Goal: Check status: Check status

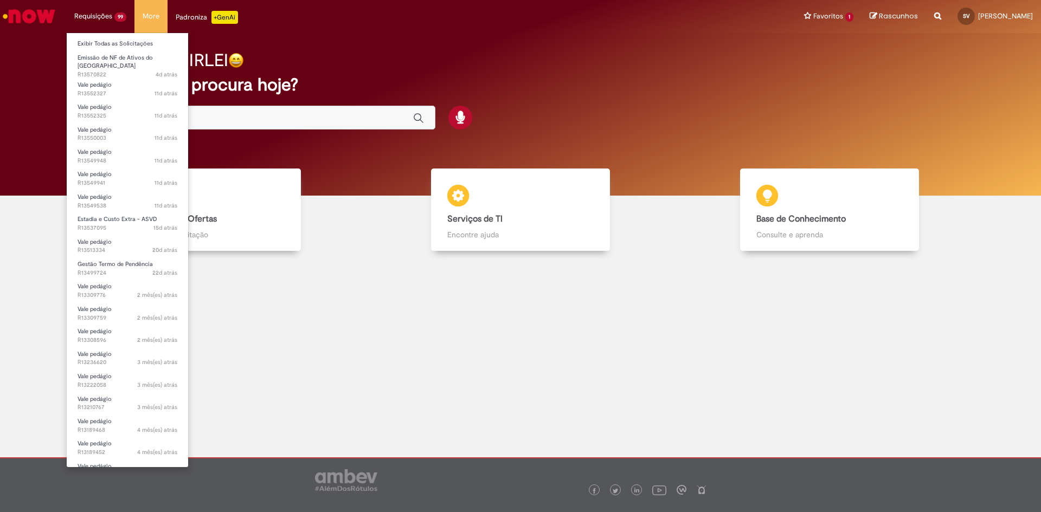
click at [98, 11] on li "Requisições 99 Exibir Todas as Solicitações Emissão de NF de Ativos do ASVD 4d …" at bounding box center [100, 16] width 68 height 33
click at [108, 42] on link "Exibir Todas as Solicitações" at bounding box center [127, 44] width 121 height 12
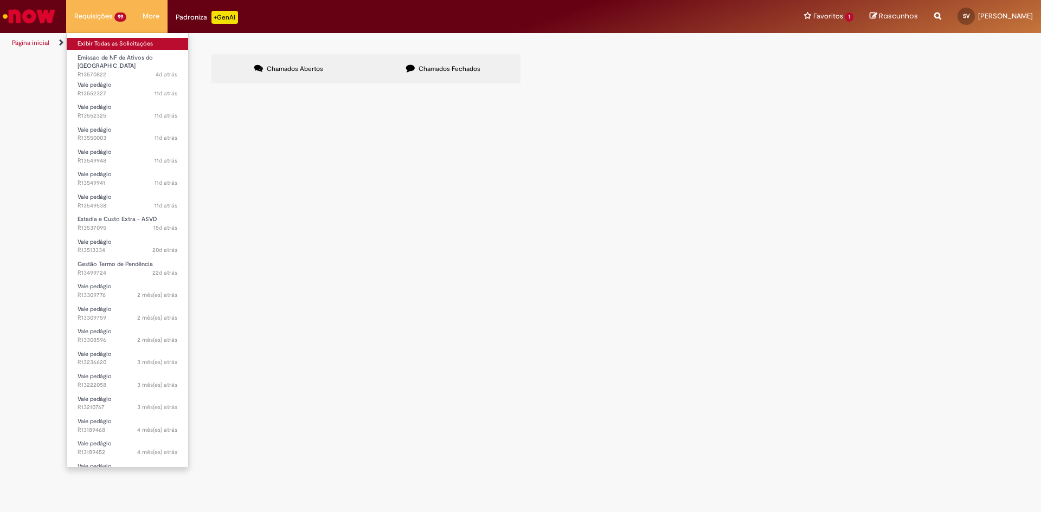
click at [108, 42] on link "Exibir Todas as Solicitações" at bounding box center [127, 44] width 121 height 12
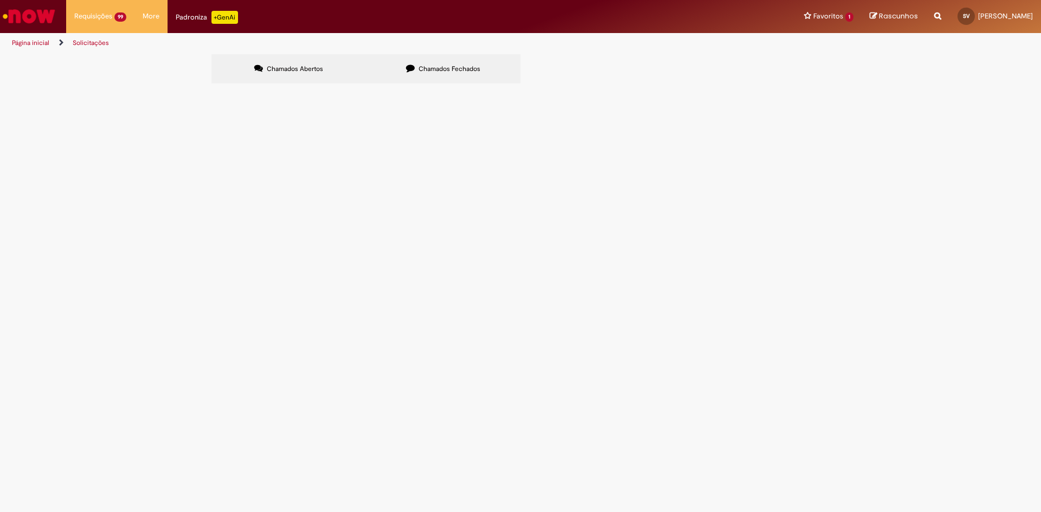
click at [0, 0] on input "Pesquisar" at bounding box center [0, 0] width 0 height 0
paste input "*********"
type input "*********"
click at [0, 0] on span "Pesquisar" at bounding box center [0, 0] width 0 height 0
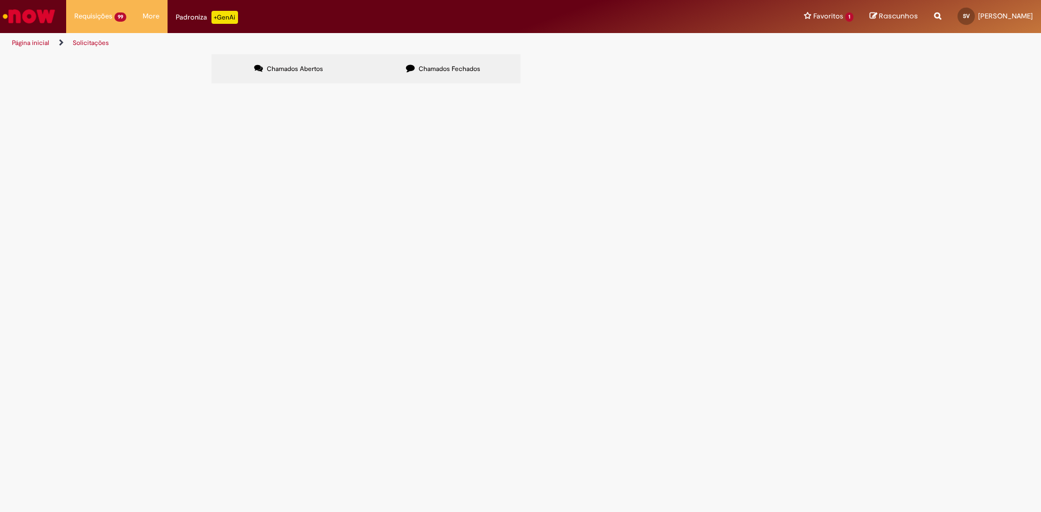
click at [0, 0] on span "Pesquisar" at bounding box center [0, 0] width 0 height 0
click at [0, 0] on button "Pesquisar" at bounding box center [0, 0] width 0 height 0
click at [444, 73] on span "Chamados Fechados" at bounding box center [450, 69] width 62 height 9
click at [0, 0] on input "Pesquisar" at bounding box center [0, 0] width 0 height 0
paste input "*********"
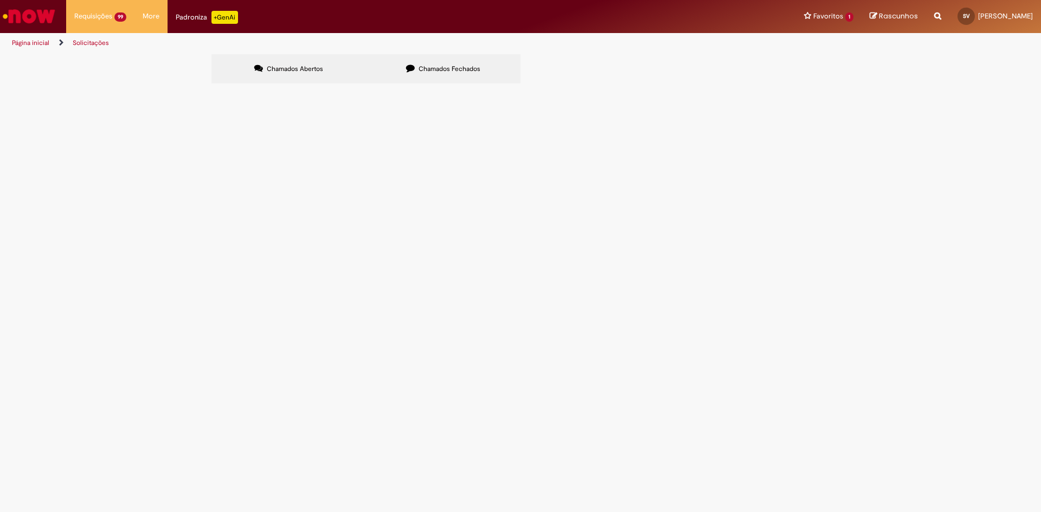
type input "*********"
click at [0, 0] on button "Pesquisar" at bounding box center [0, 0] width 0 height 0
click at [0, 0] on span "Pesquisar" at bounding box center [0, 0] width 0 height 0
click at [0, 0] on button "Pesquisar" at bounding box center [0, 0] width 0 height 0
click at [0, 0] on input "*********" at bounding box center [0, 0] width 0 height 0
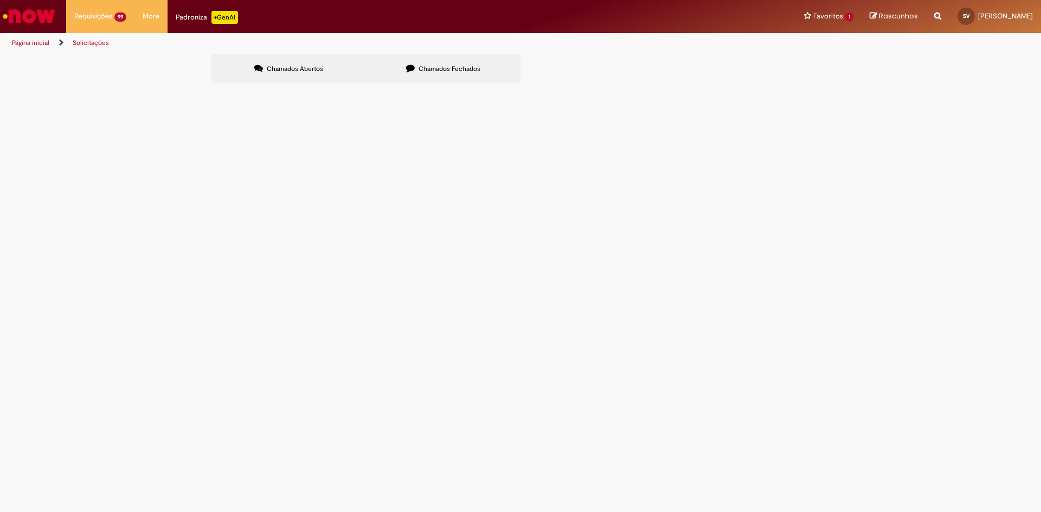
click at [0, 0] on button "Pesquisar" at bounding box center [0, 0] width 0 height 0
click at [0, 0] on span "Estadia e Custo Extra - ASVD" at bounding box center [0, 0] width 0 height 0
click at [0, 0] on span "R13192592" at bounding box center [0, 0] width 0 height 0
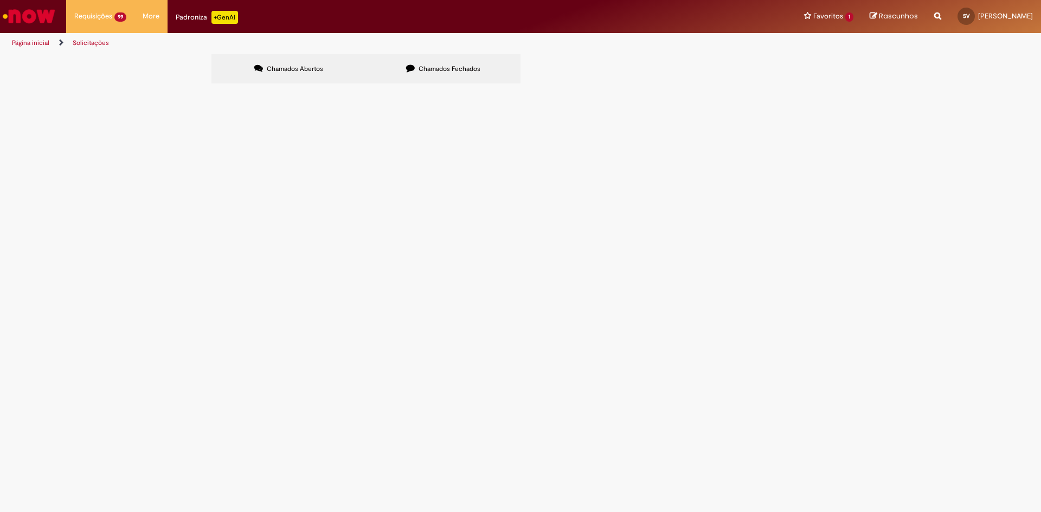
click at [0, 0] on span "R13192592" at bounding box center [0, 0] width 0 height 0
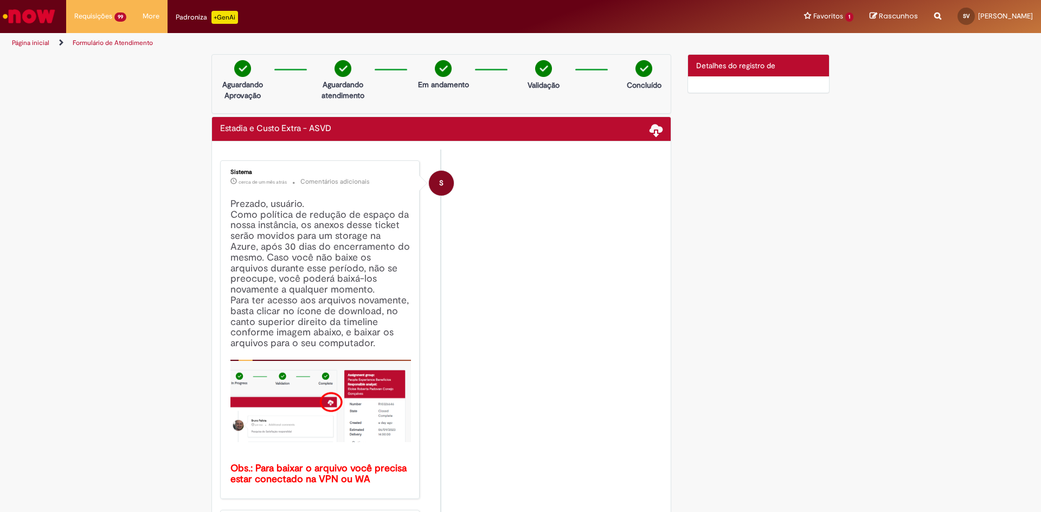
click at [660, 129] on div "Estadia e Custo Extra - ASVD" at bounding box center [441, 129] width 459 height 24
click at [652, 129] on span at bounding box center [656, 129] width 13 height 13
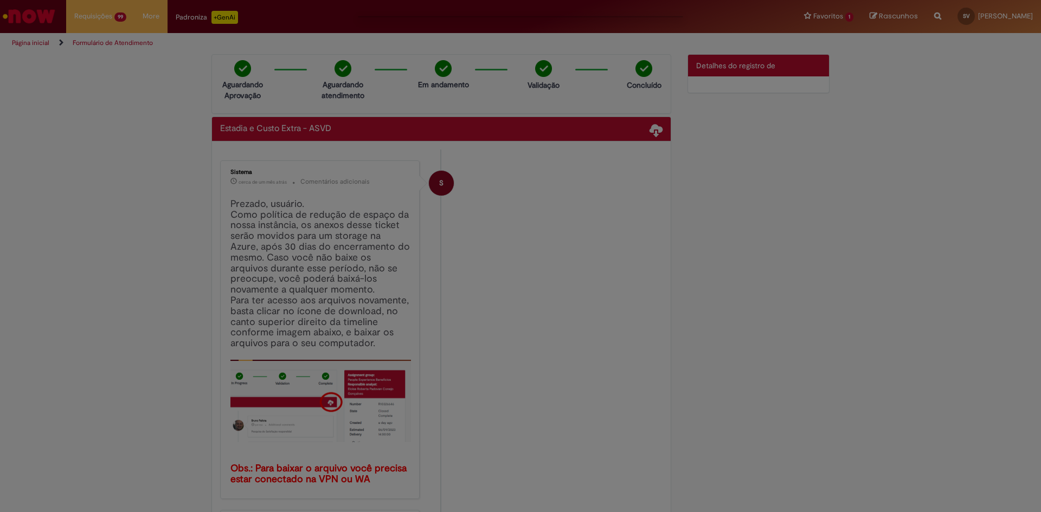
click at [620, 270] on div at bounding box center [520, 256] width 1041 height 512
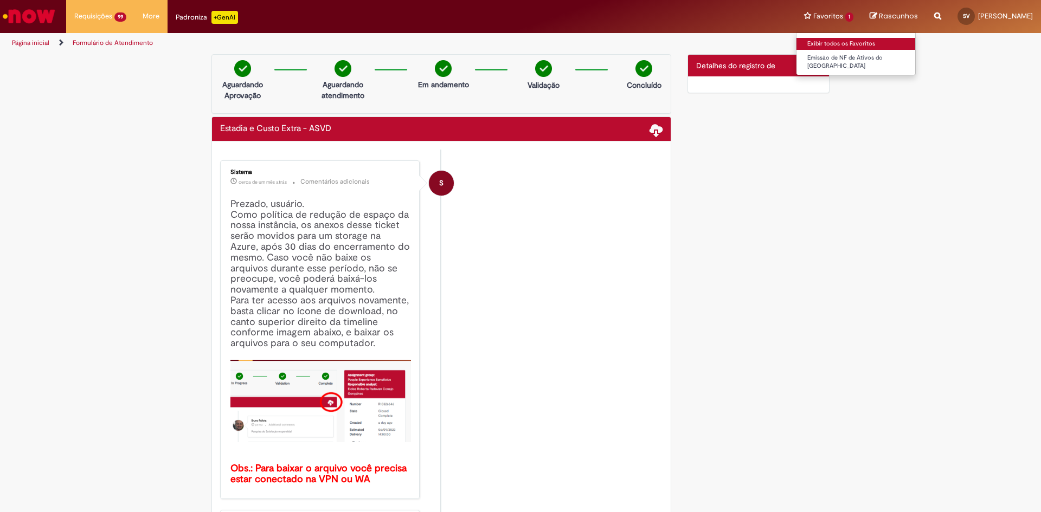
click at [846, 44] on link "Exibir todos os Favoritos" at bounding box center [856, 44] width 119 height 12
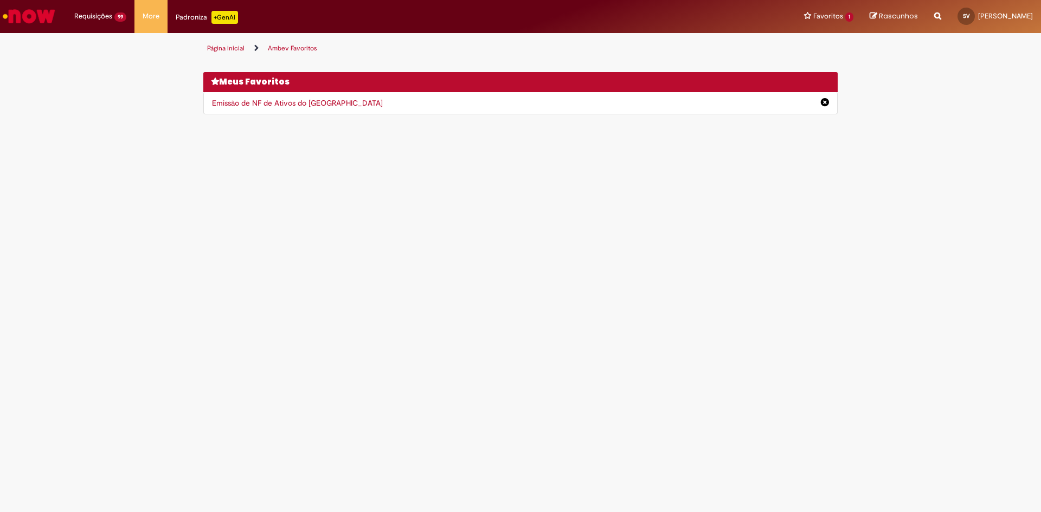
click at [303, 47] on link "Ambev Favoritos" at bounding box center [292, 48] width 49 height 9
click at [216, 48] on link "Página inicial" at bounding box center [225, 48] width 37 height 9
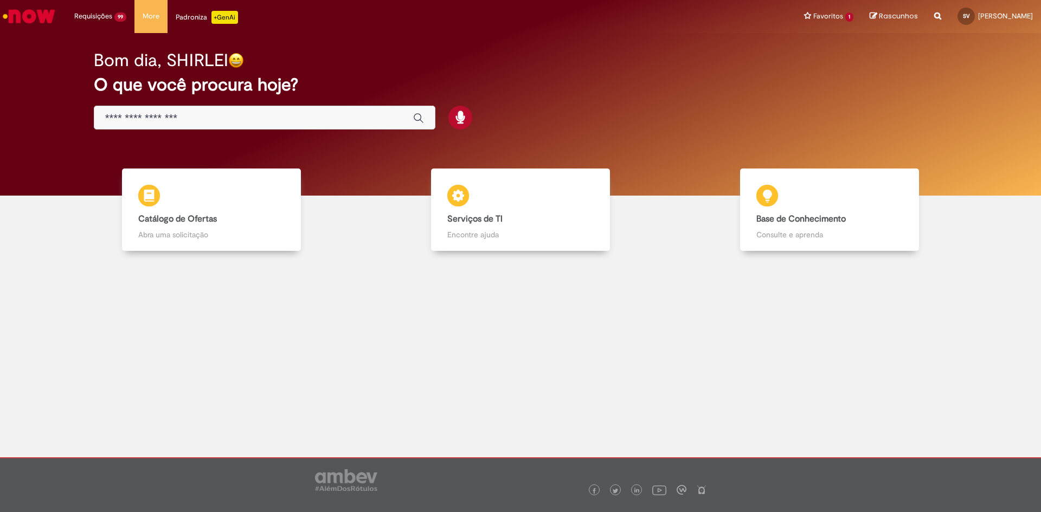
click at [215, 46] on div "Bom dia, SHIRLEI O que você procura hoje?" at bounding box center [521, 90] width 892 height 92
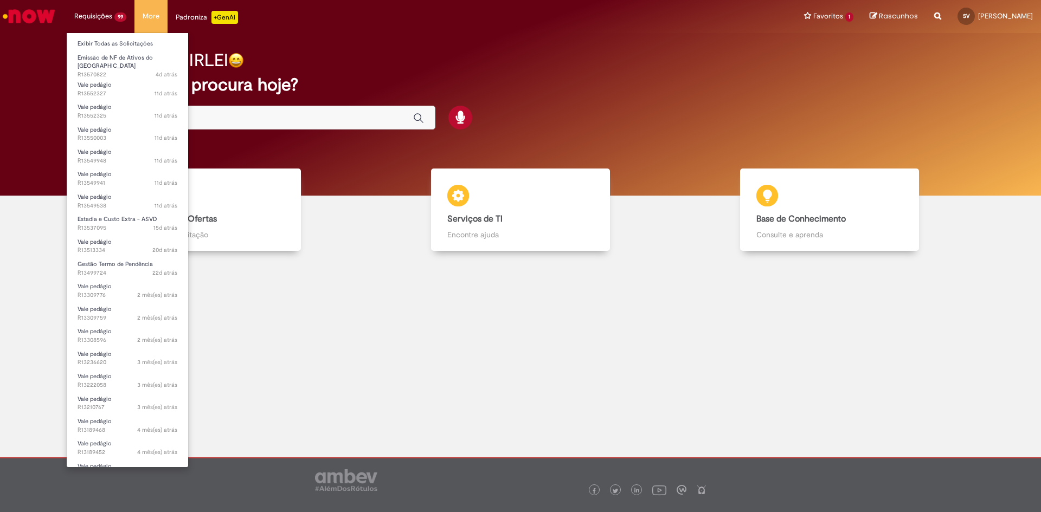
click at [99, 17] on li "Requisições 99 Exibir Todas as Solicitações Emissão de NF de Ativos do ASVD 4d …" at bounding box center [100, 16] width 68 height 33
click at [105, 44] on link "Exibir Todas as Solicitações" at bounding box center [127, 44] width 121 height 12
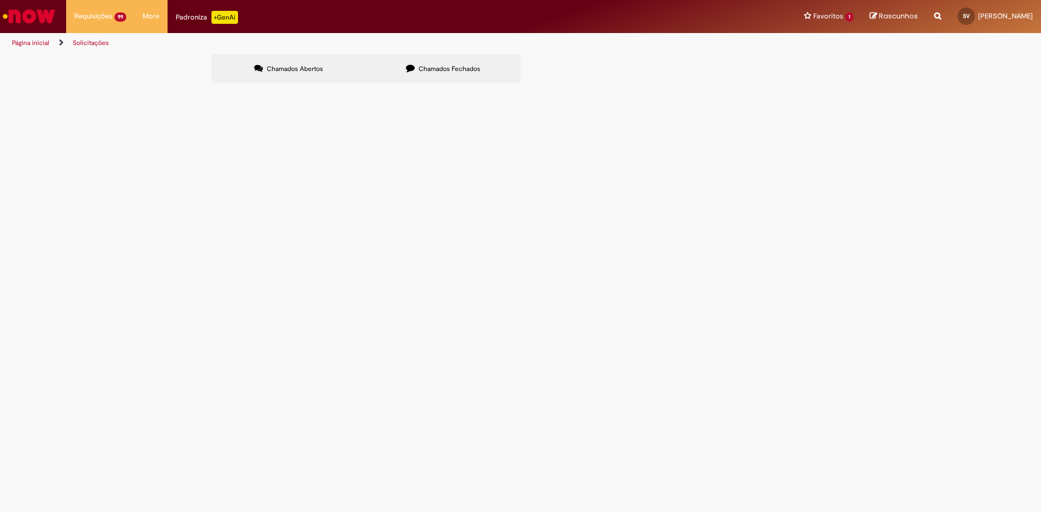
click at [467, 67] on span "Chamados Fechados" at bounding box center [450, 69] width 62 height 9
click at [0, 0] on input "Pesquisar" at bounding box center [0, 0] width 0 height 0
paste input "*********"
type input "*********"
click at [0, 0] on button "Pesquisar" at bounding box center [0, 0] width 0 height 0
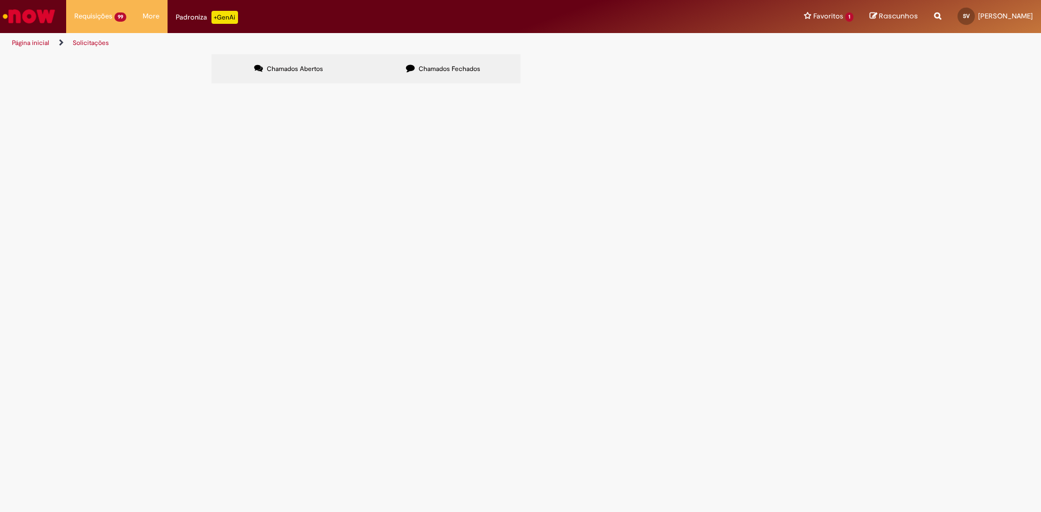
click at [0, 0] on button "Pesquisar" at bounding box center [0, 0] width 0 height 0
click at [0, 0] on span "Pesquisar" at bounding box center [0, 0] width 0 height 0
click at [0, 0] on span "R13192592" at bounding box center [0, 0] width 0 height 0
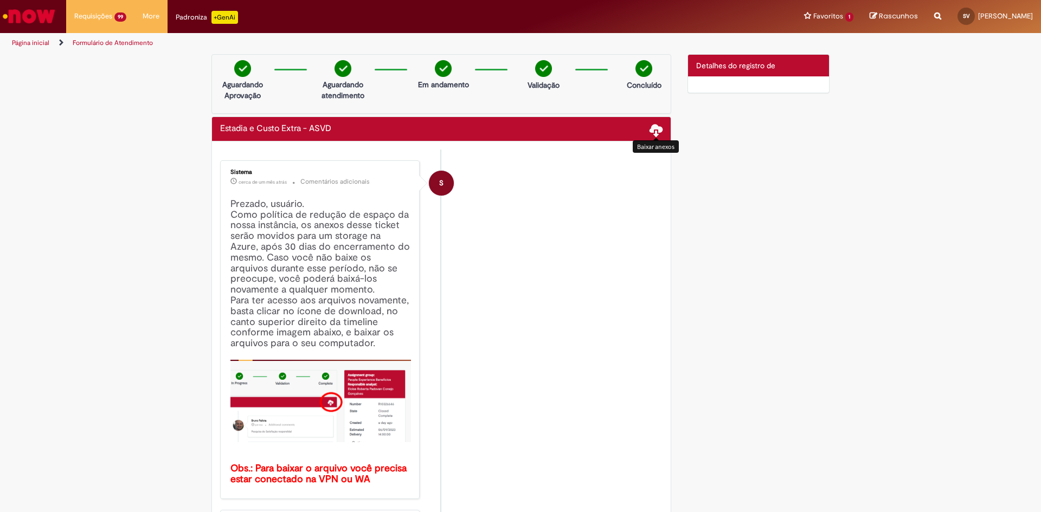
click at [652, 129] on span at bounding box center [656, 129] width 13 height 13
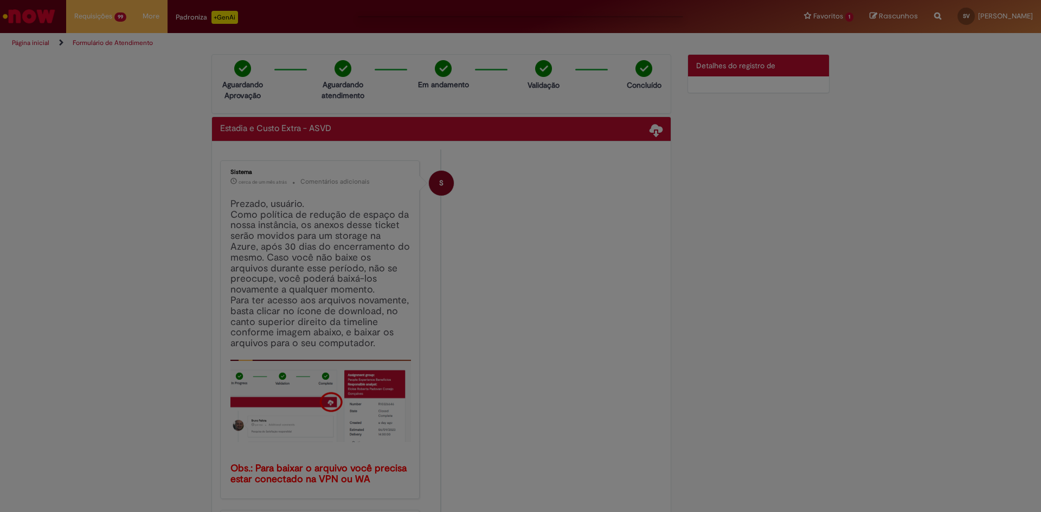
click at [657, 129] on div at bounding box center [520, 256] width 1041 height 512
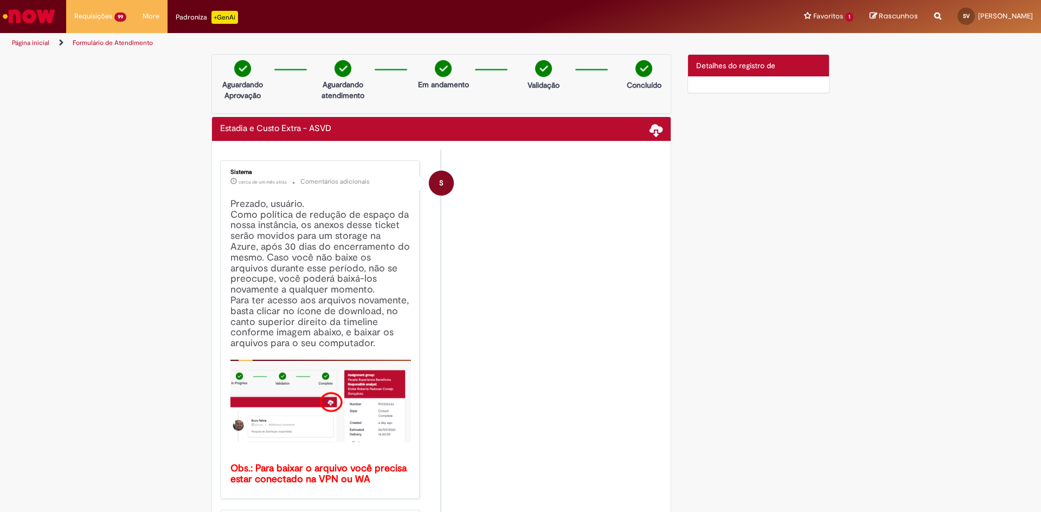
click at [941, 12] on icon "Search from all sources" at bounding box center [937, 10] width 7 height 20
click at [965, 55] on div "Verificar Código de Barras Aguardando Aprovação Aguardando atendimento Em andam…" at bounding box center [520, 500] width 1041 height 892
click at [913, 14] on input "text" at bounding box center [916, 17] width 50 height 18
paste input "*********"
type input "*********"
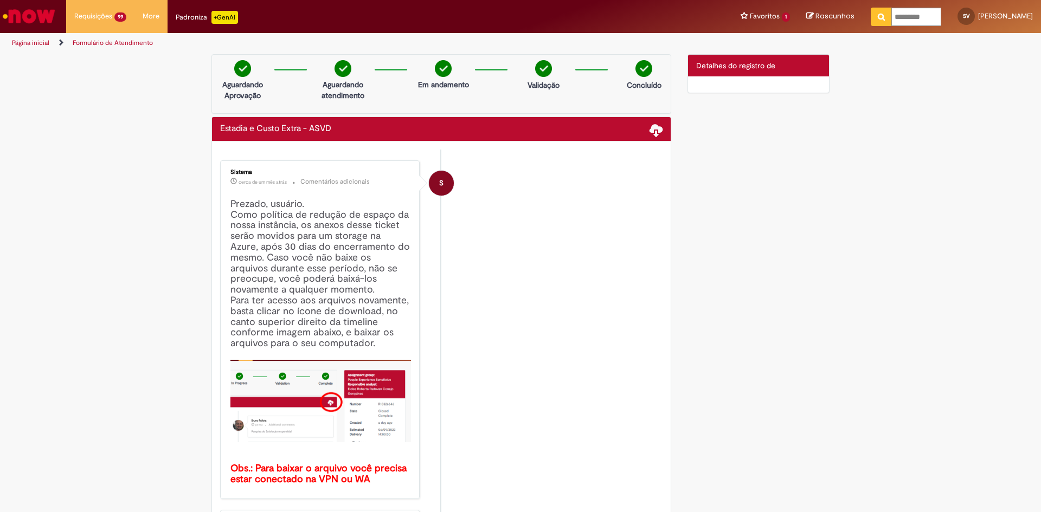
click at [881, 18] on button "Pesquisar" at bounding box center [881, 17] width 21 height 18
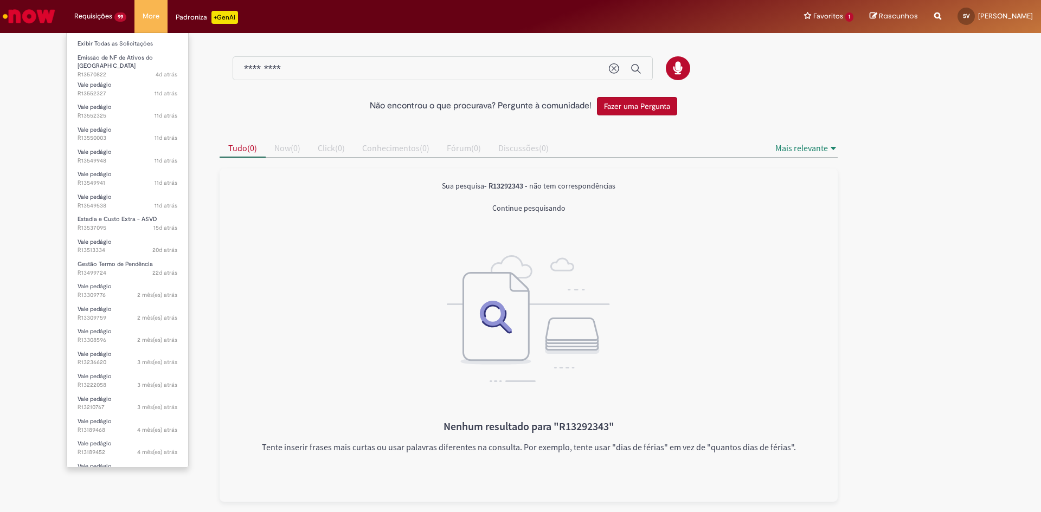
click at [85, 17] on li "Requisições 99 Exibir Todas as Solicitações Emissão de NF de Ativos do ASVD 4d …" at bounding box center [100, 16] width 68 height 33
click at [102, 45] on link "Exibir Todas as Solicitações" at bounding box center [127, 44] width 121 height 12
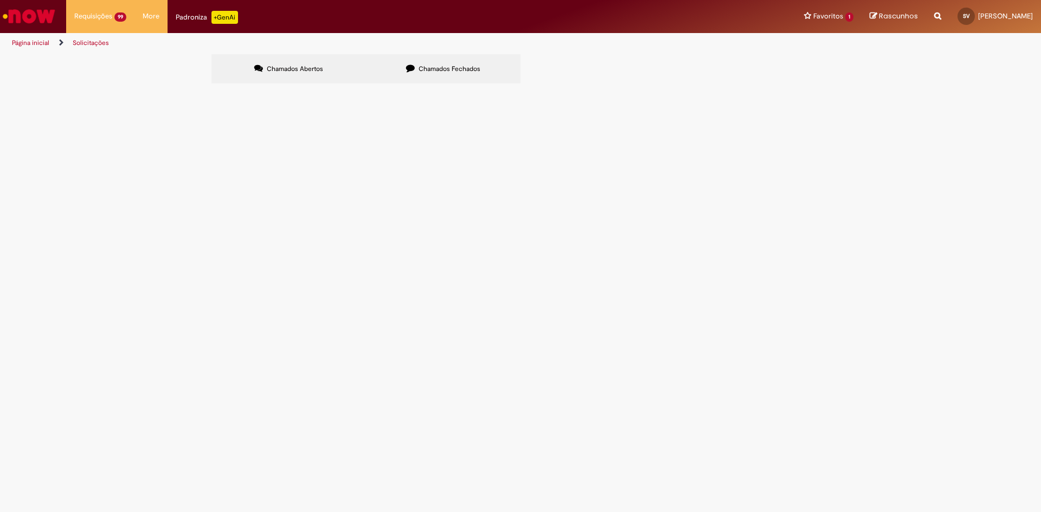
click at [426, 70] on span "Chamados Fechados" at bounding box center [450, 69] width 62 height 9
click at [0, 0] on input "Pesquisar" at bounding box center [0, 0] width 0 height 0
paste input "*********"
type input "*********"
click at [0, 0] on button "Pesquisar" at bounding box center [0, 0] width 0 height 0
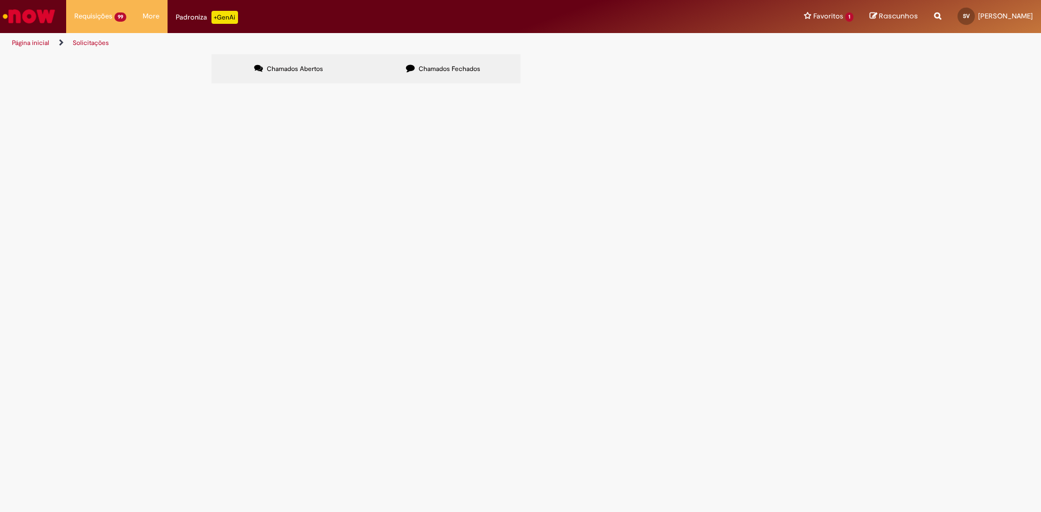
click at [0, 0] on button "Pesquisar" at bounding box center [0, 0] width 0 height 0
click at [283, 65] on span "Chamados Abertos" at bounding box center [295, 69] width 56 height 9
click at [0, 0] on input "Pesquisar" at bounding box center [0, 0] width 0 height 0
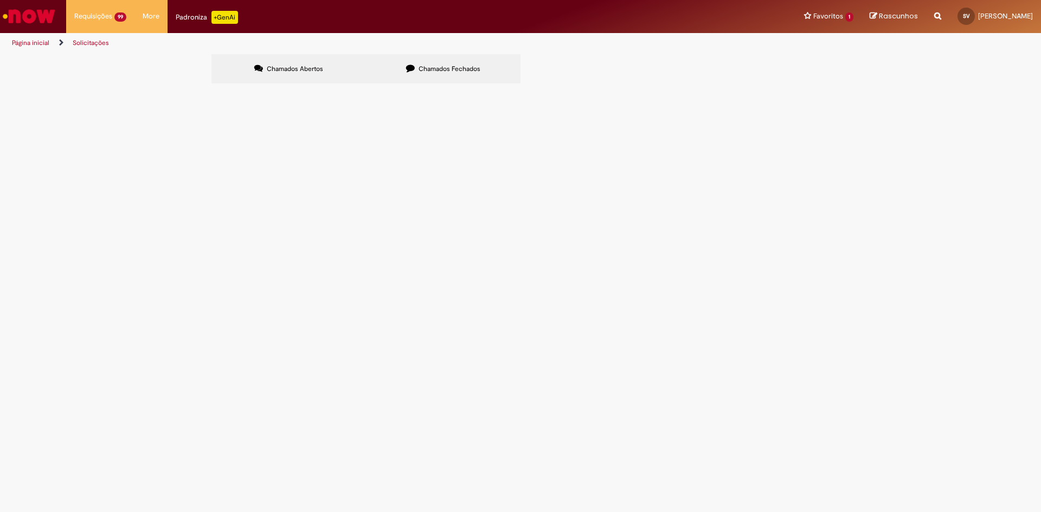
paste input "*********"
type input "*********"
click at [0, 0] on span "Pesquisar" at bounding box center [0, 0] width 0 height 0
click at [459, 72] on span "Chamados Fechados" at bounding box center [450, 69] width 62 height 9
click at [0, 0] on input "*********" at bounding box center [0, 0] width 0 height 0
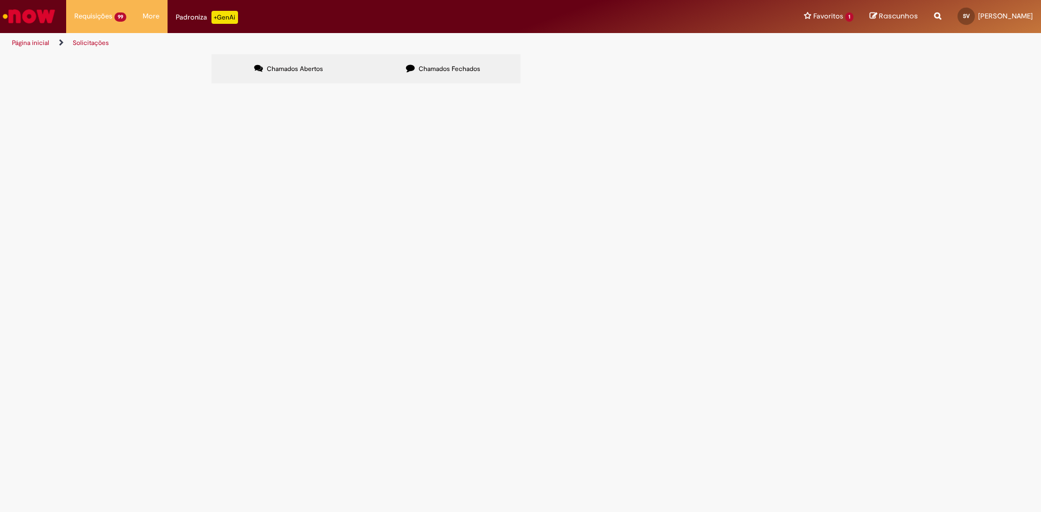
click at [0, 0] on input "*********" at bounding box center [0, 0] width 0 height 0
click at [0, 0] on span "Pesquisar" at bounding box center [0, 0] width 0 height 0
click at [0, 0] on span "Estadia e Custo Extra - ASVD" at bounding box center [0, 0] width 0 height 0
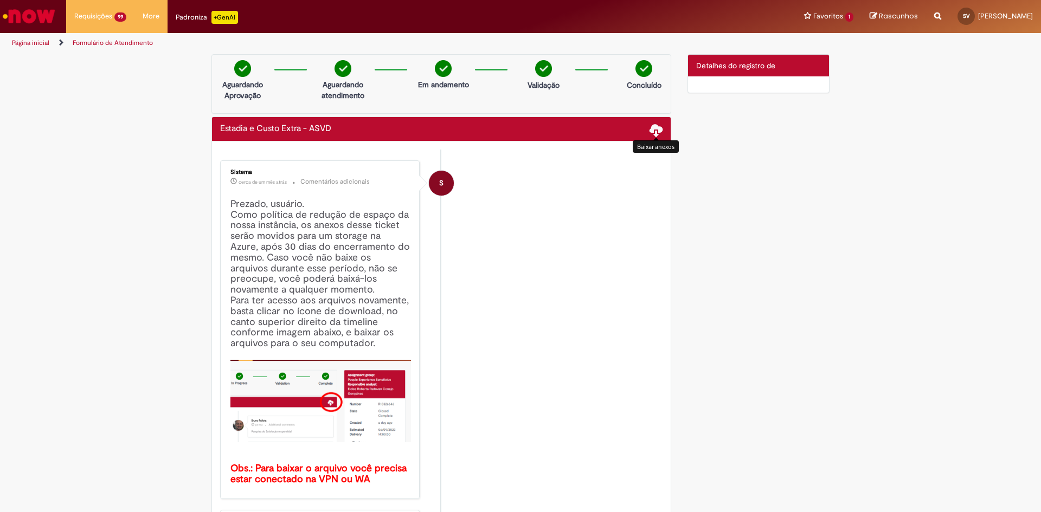
click at [650, 126] on span at bounding box center [656, 129] width 13 height 13
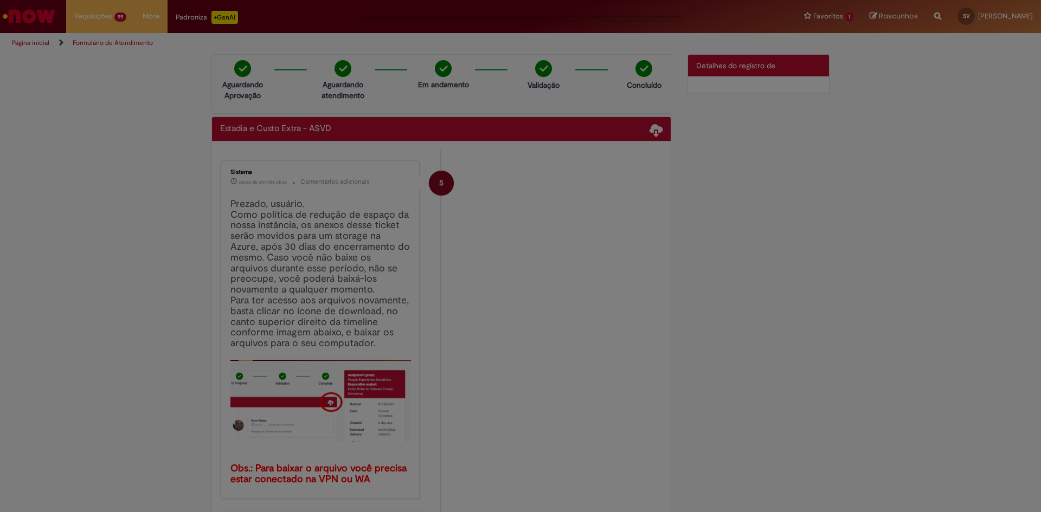
click at [685, 204] on div at bounding box center [520, 256] width 1041 height 512
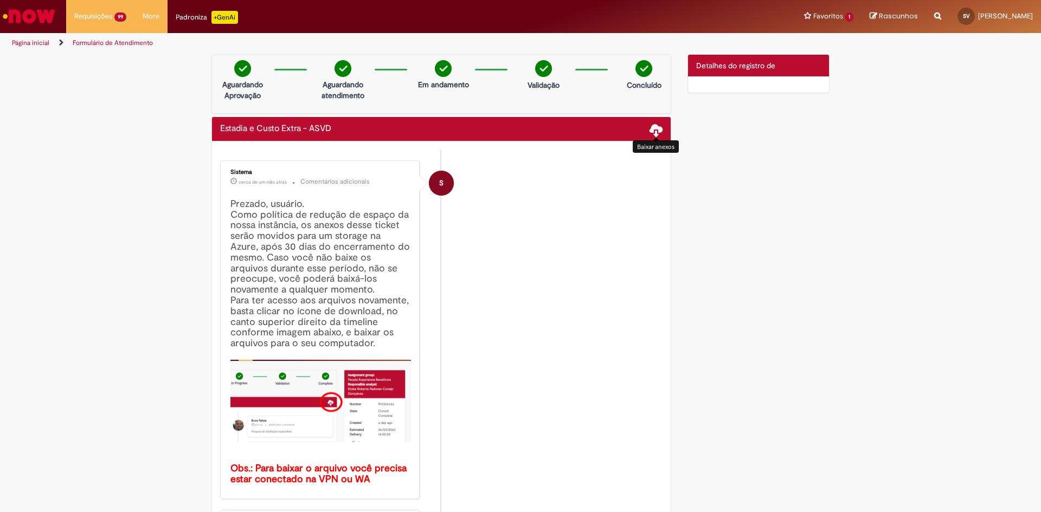
click at [652, 128] on span at bounding box center [656, 129] width 13 height 13
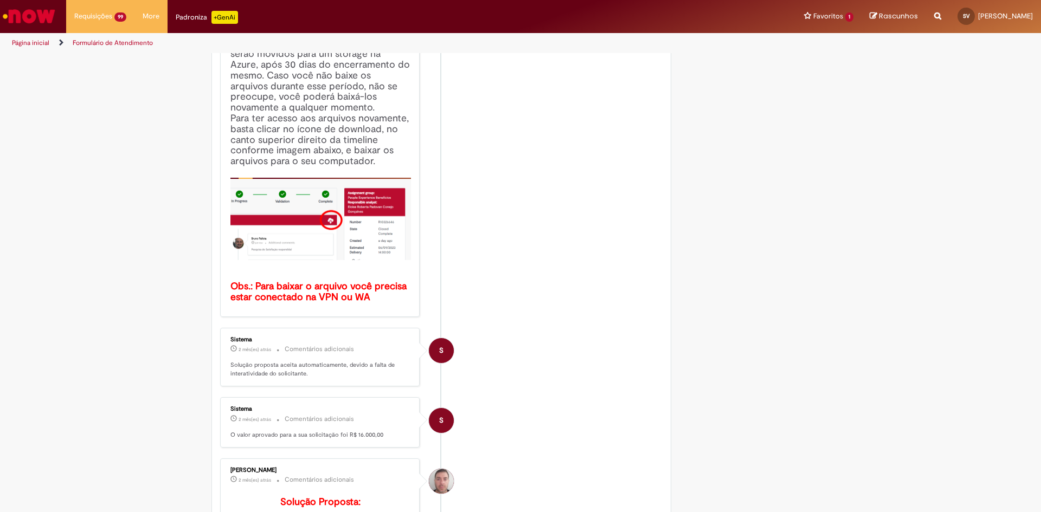
scroll to position [217, 0]
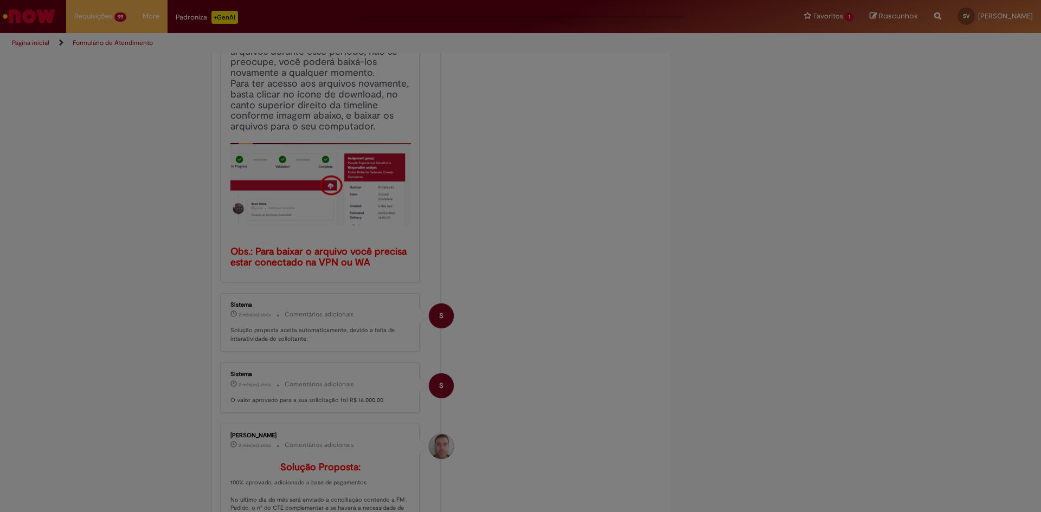
click at [715, 230] on div at bounding box center [520, 256] width 1041 height 512
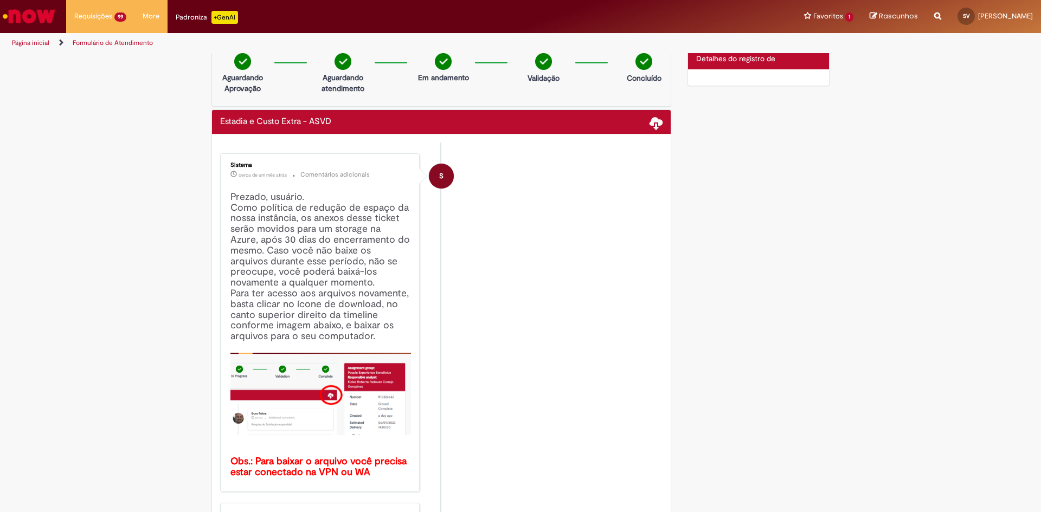
scroll to position [0, 0]
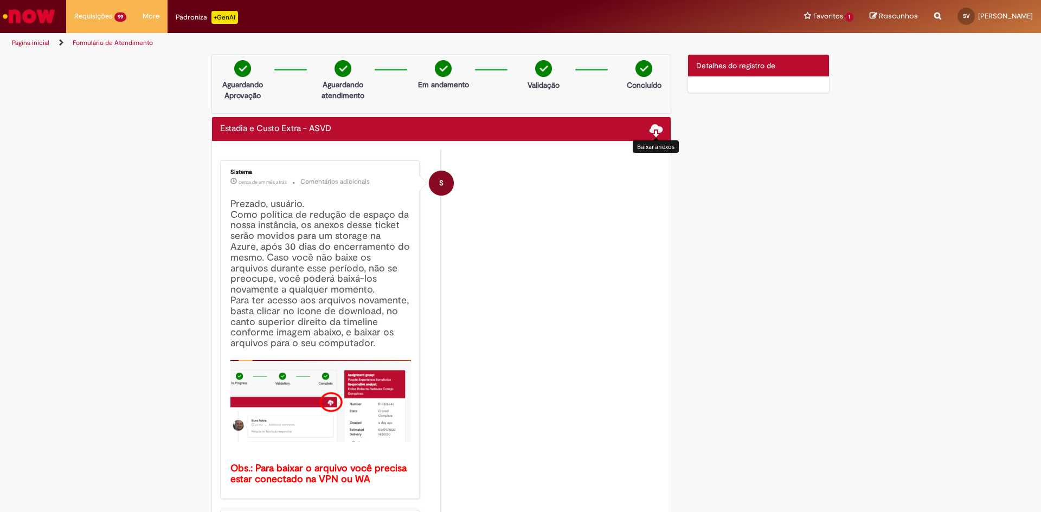
click at [650, 131] on span at bounding box center [656, 129] width 13 height 13
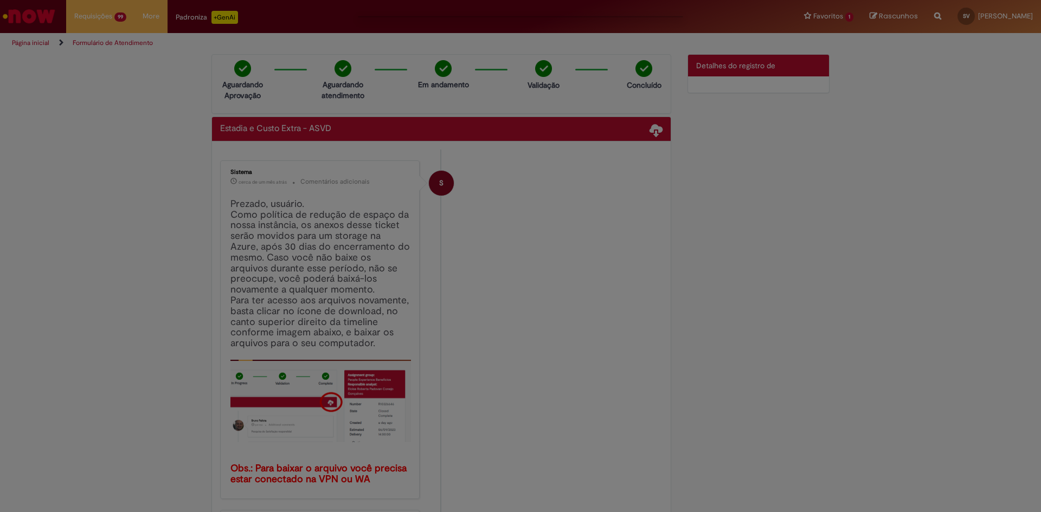
click at [734, 210] on div at bounding box center [520, 256] width 1041 height 512
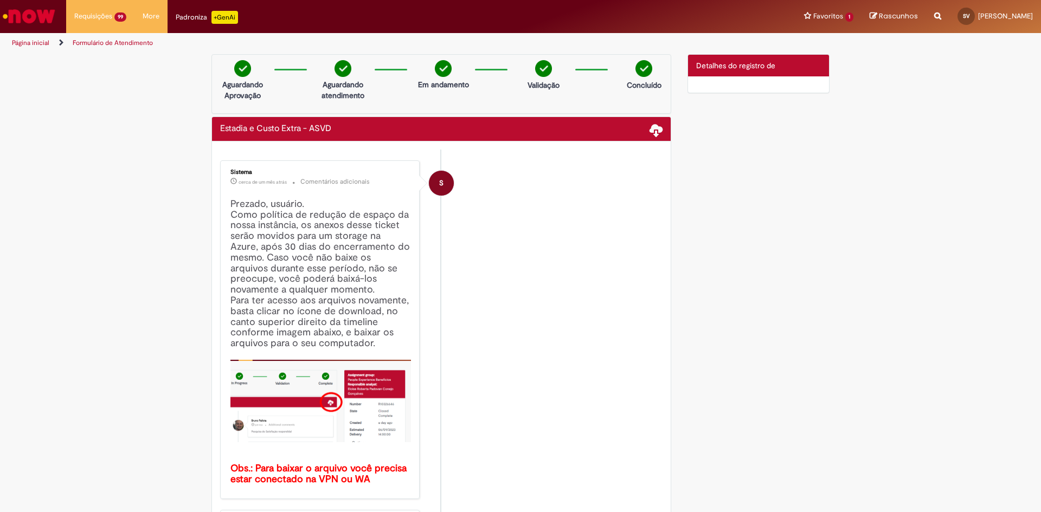
click at [24, 7] on img "Ir para a Homepage" at bounding box center [29, 16] width 56 height 22
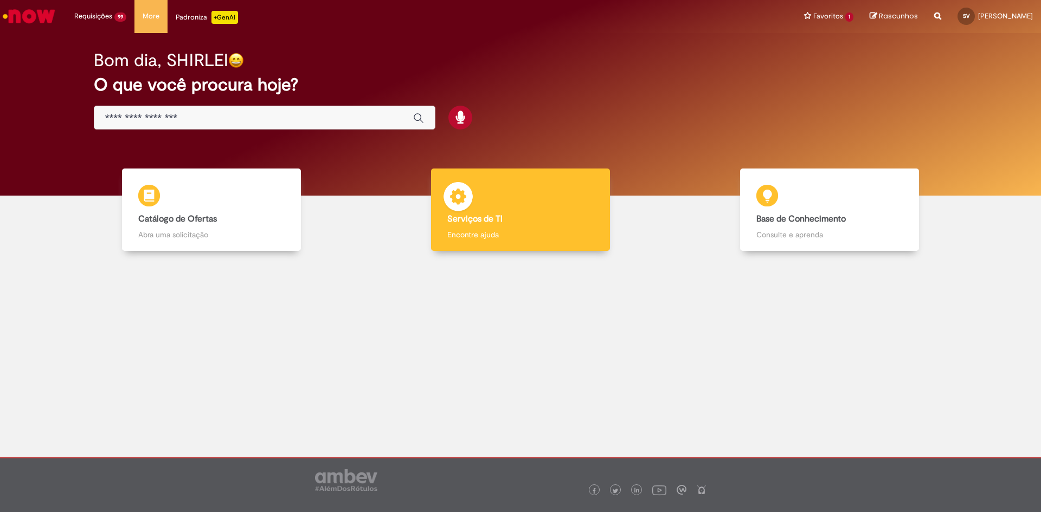
click at [485, 214] on b "Serviços de TI" at bounding box center [474, 219] width 55 height 11
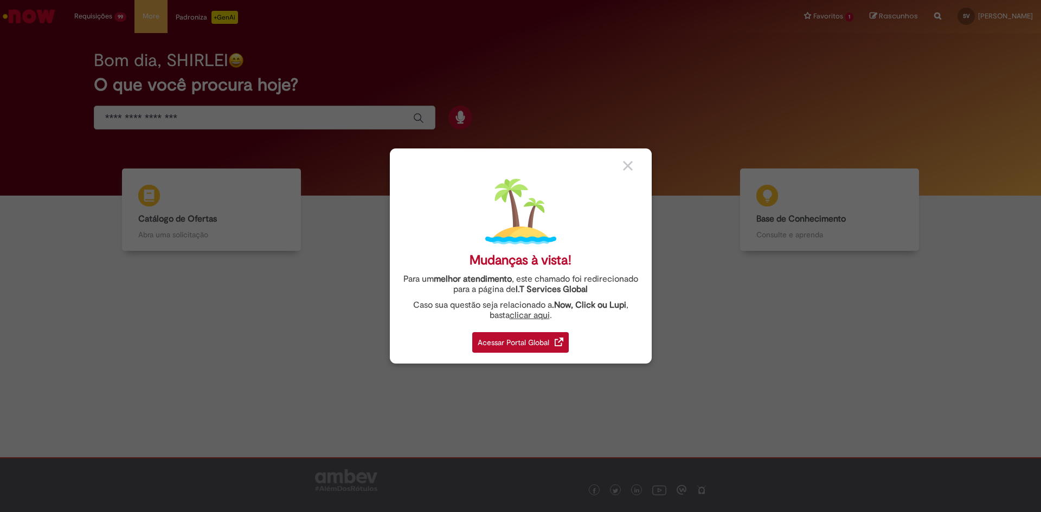
click at [524, 314] on link "clicar aqui" at bounding box center [530, 312] width 40 height 17
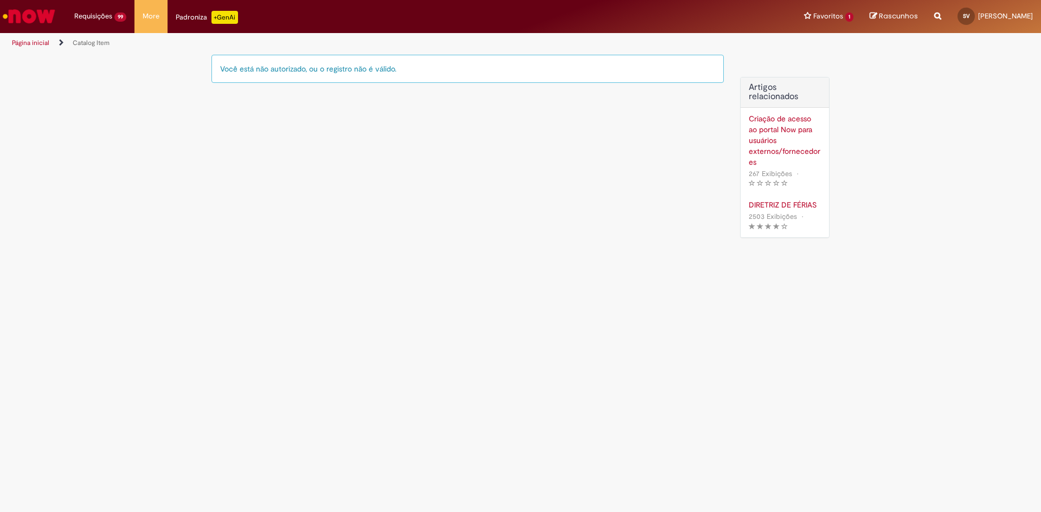
click at [766, 127] on div "Criação de acesso ao portal Now para usuários externos/fornecedores" at bounding box center [785, 140] width 72 height 54
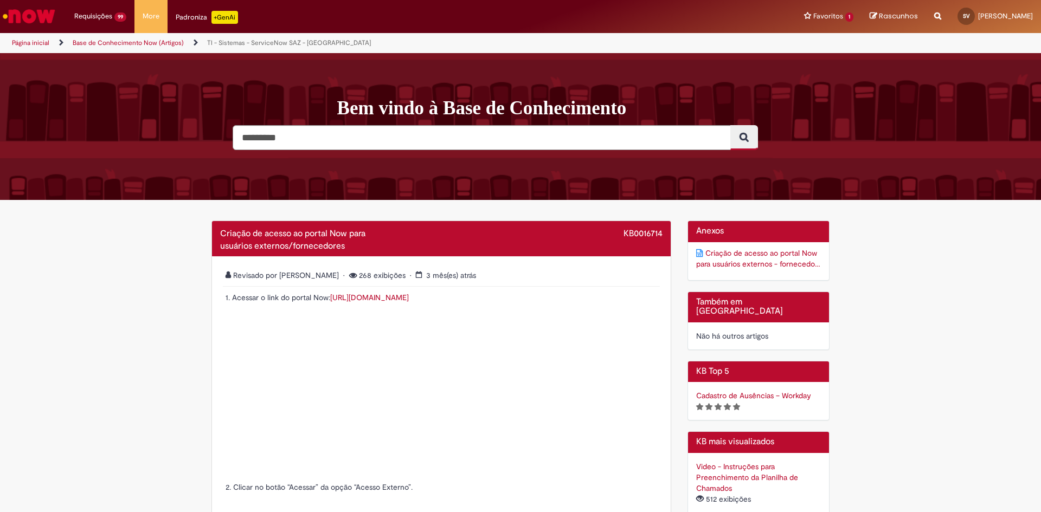
scroll to position [54, 0]
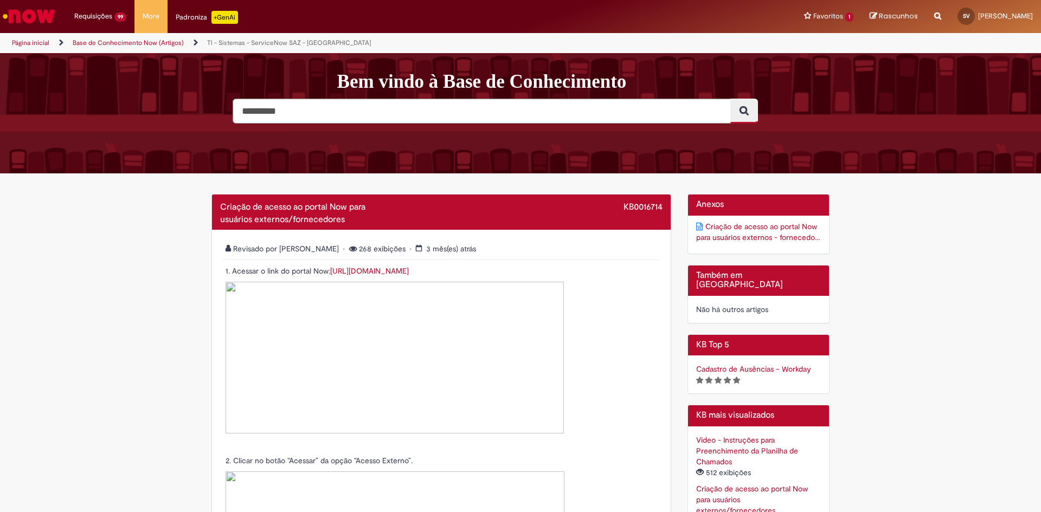
click at [409, 269] on link "https://ambev.service-now.com/ambevnow" at bounding box center [369, 271] width 79 height 10
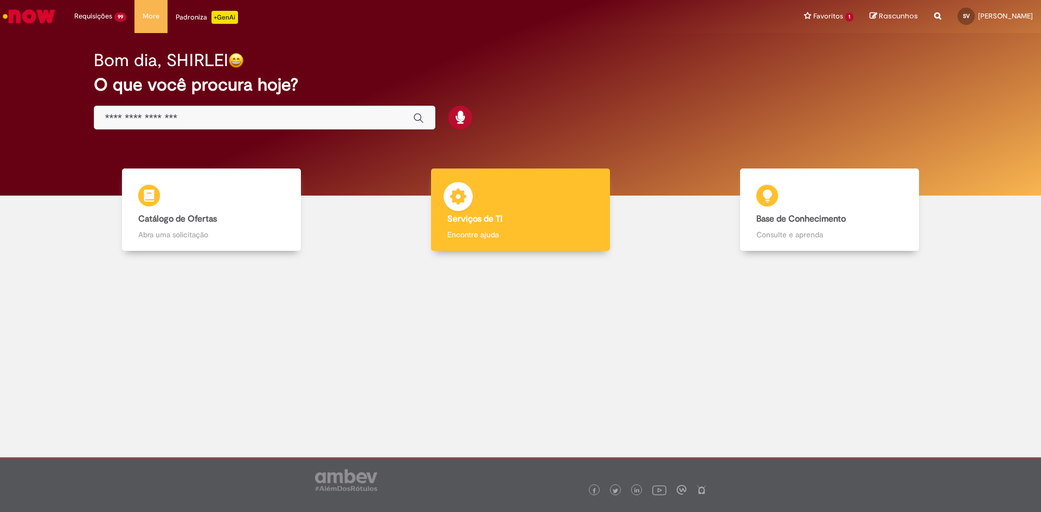
click at [547, 228] on div "Serviços de TI Serviços de TI Encontre ajuda" at bounding box center [520, 210] width 179 height 83
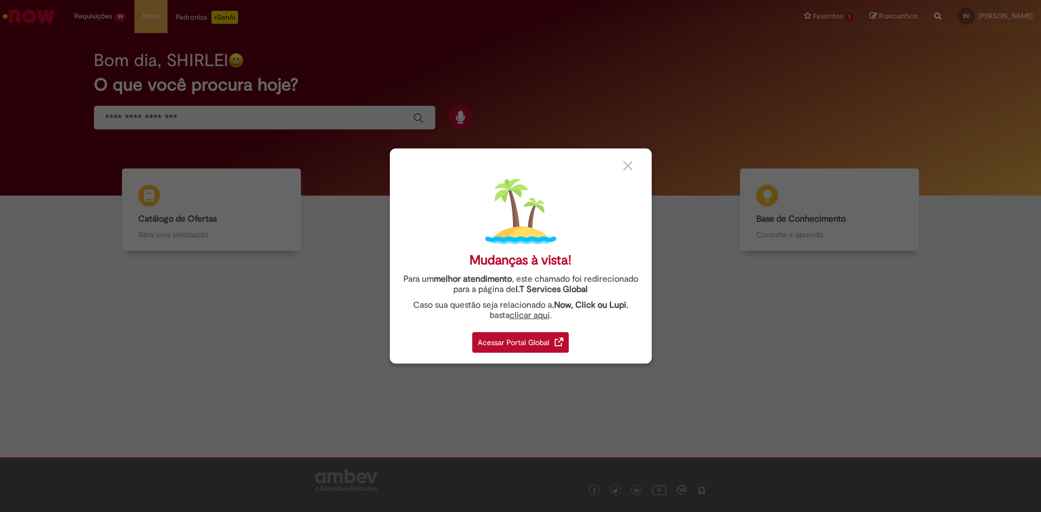
click at [522, 345] on div "Acessar Portal Global" at bounding box center [520, 342] width 97 height 21
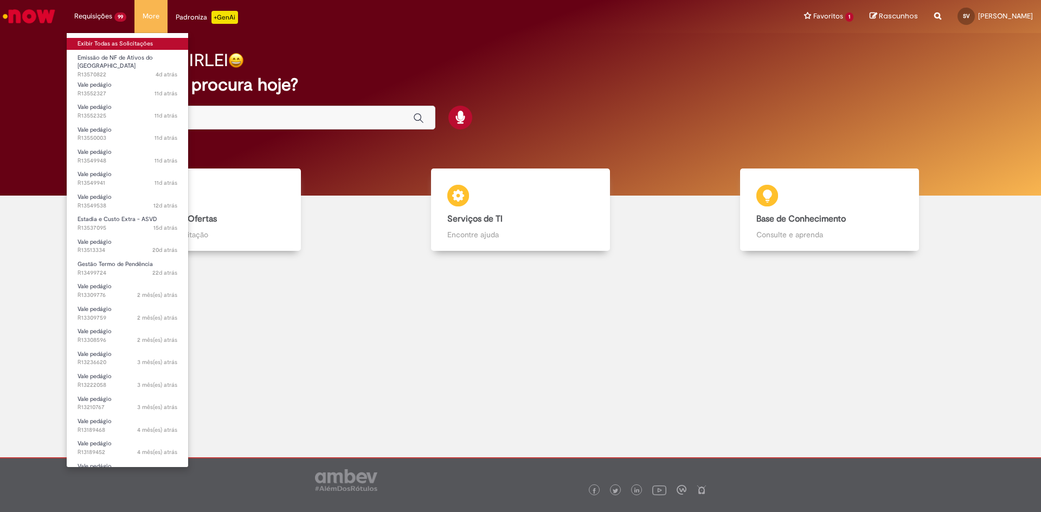
click at [91, 38] on link "Exibir Todas as Solicitações" at bounding box center [127, 44] width 121 height 12
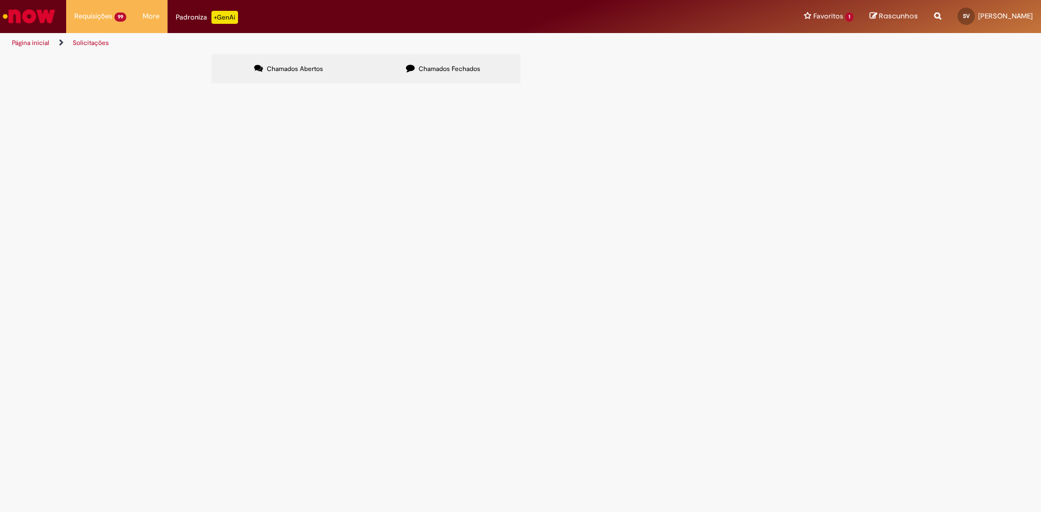
click at [459, 69] on span "Chamados Fechados" at bounding box center [450, 69] width 62 height 9
click at [0, 0] on input "Pesquisar" at bounding box center [0, 0] width 0 height 0
paste input "*********"
type input "*********"
click at [0, 0] on span "Pesquisar" at bounding box center [0, 0] width 0 height 0
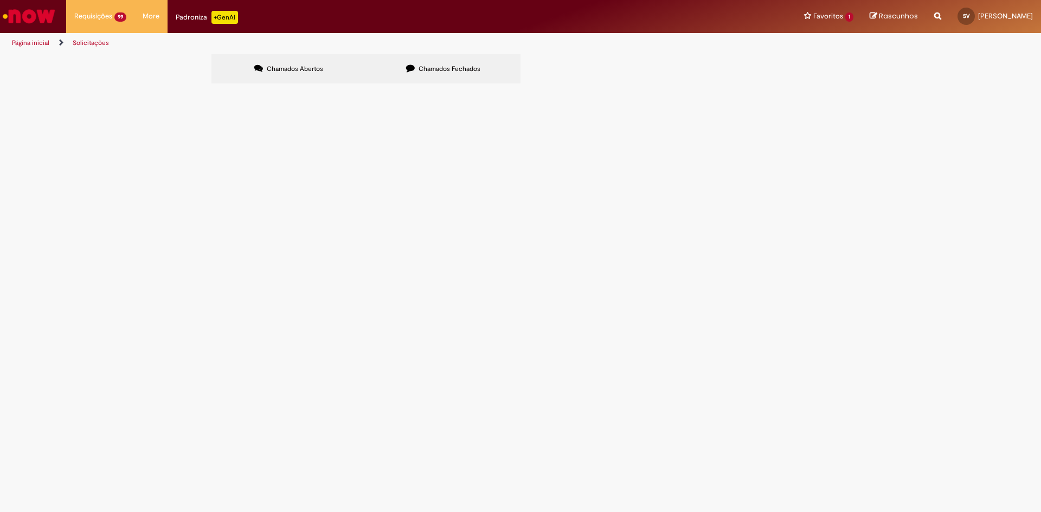
click at [0, 0] on span "Pesquisar" at bounding box center [0, 0] width 0 height 0
click at [441, 61] on label "Chamados Fechados" at bounding box center [443, 68] width 155 height 29
click at [0, 0] on span "Pesquisar" at bounding box center [0, 0] width 0 height 0
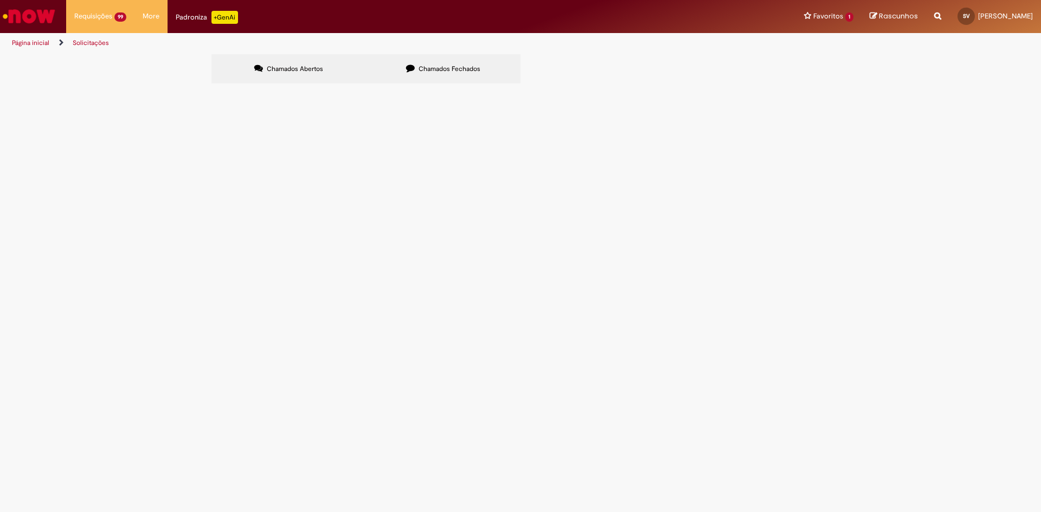
drag, startPoint x: 707, startPoint y: 117, endPoint x: 516, endPoint y: 110, distance: 190.5
click at [0, 0] on div "Itens solicitados Exportar como PDF Exportar como Excel Exportar como CSV Solic…" at bounding box center [0, 0] width 0 height 0
click at [0, 0] on span "Pesquisar" at bounding box center [0, 0] width 0 height 0
click at [0, 0] on span "R13292343" at bounding box center [0, 0] width 0 height 0
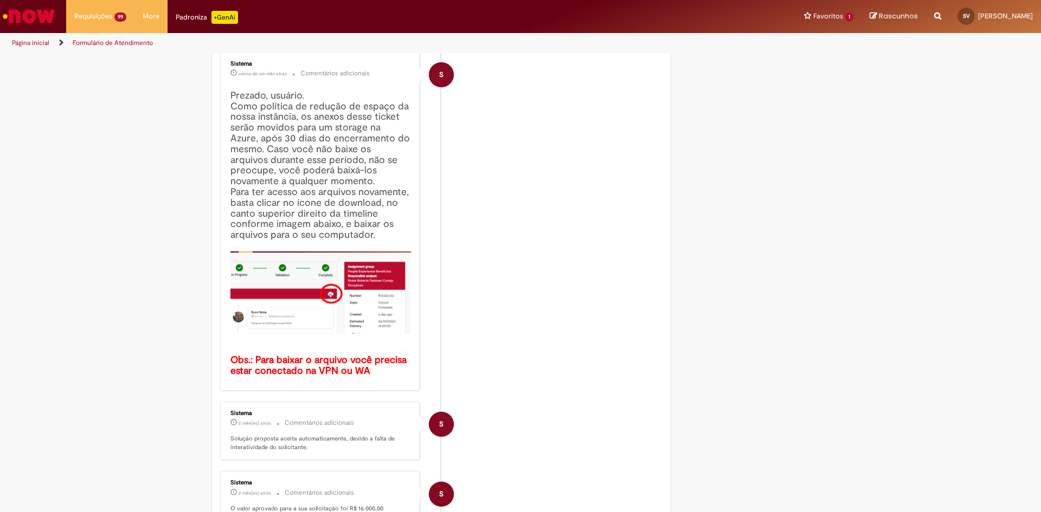
scroll to position [54, 0]
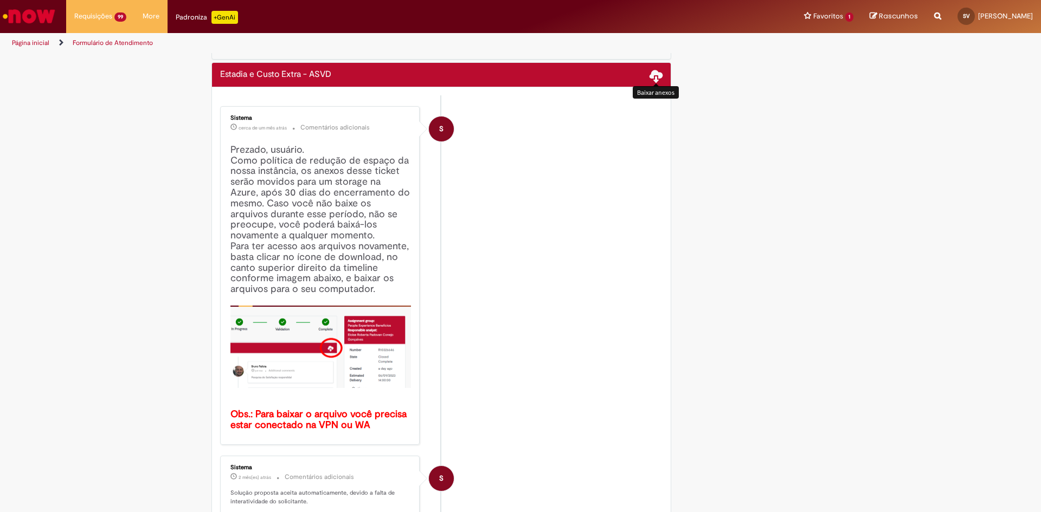
click at [653, 76] on span at bounding box center [656, 75] width 13 height 13
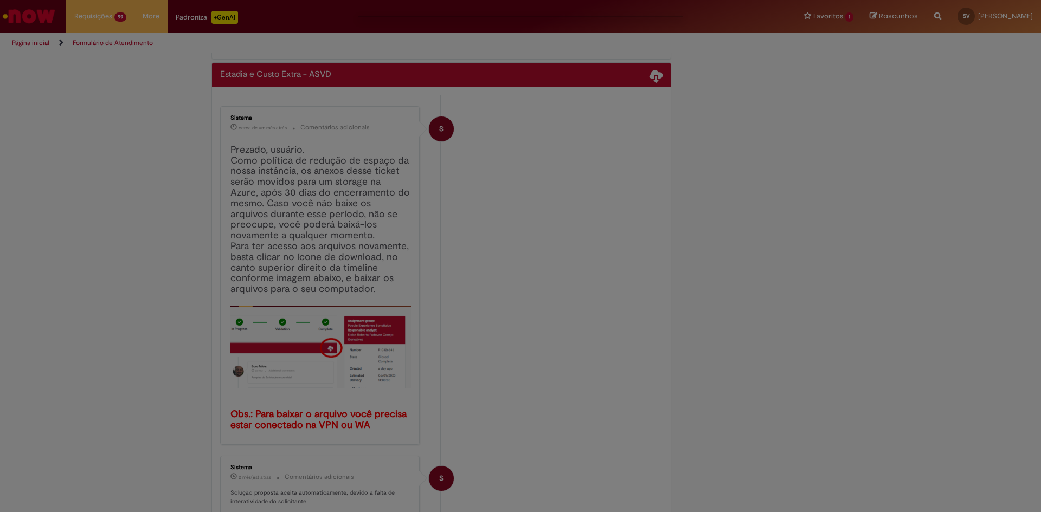
click at [850, 17] on div at bounding box center [520, 256] width 1041 height 512
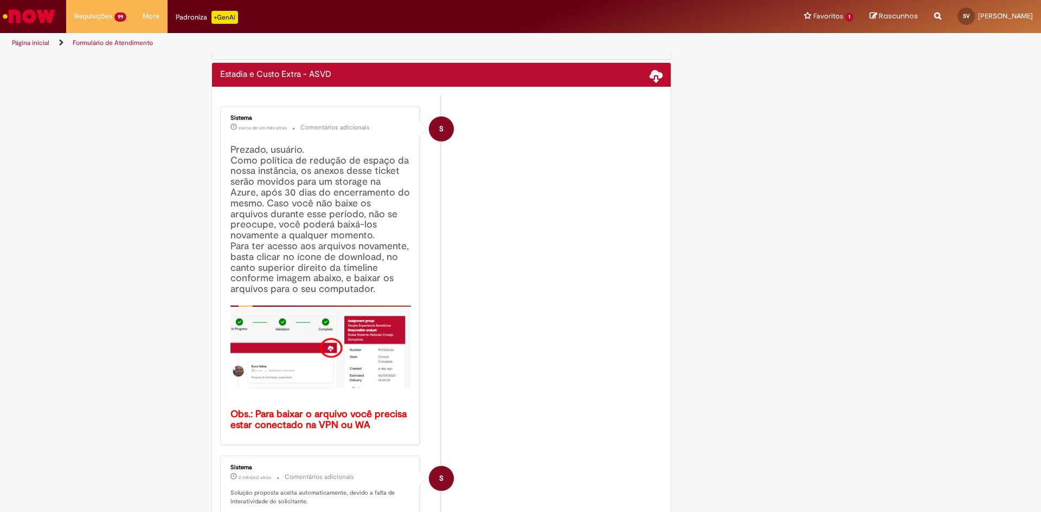
click at [850, 17] on li "Favoritos 1 Exibir todos os Favoritos Emissão de NF de Ativos do ASVD" at bounding box center [829, 16] width 66 height 33
click at [841, 14] on li "Favoritos 1 Exibir todos os Favoritos Emissão de NF de Ativos do ASVD" at bounding box center [829, 16] width 66 height 33
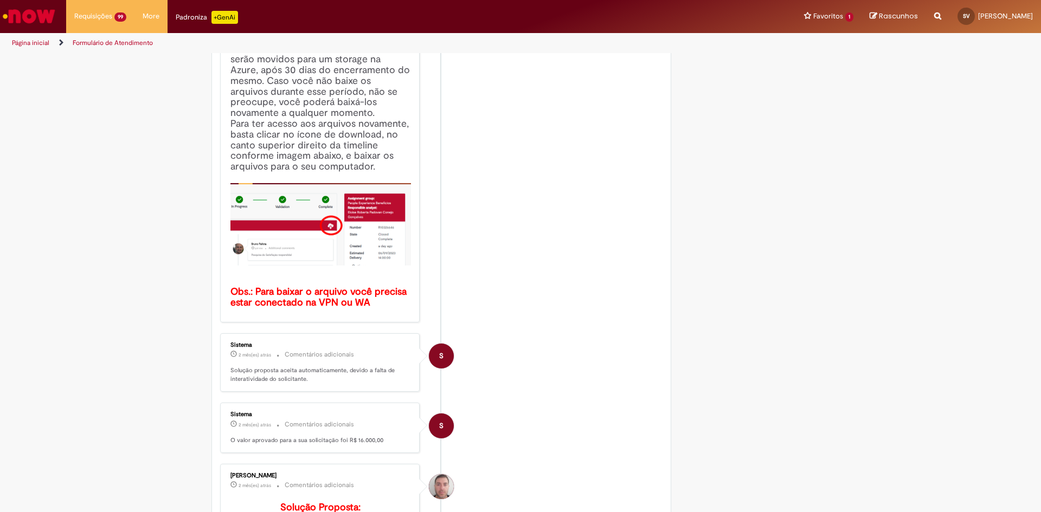
scroll to position [0, 0]
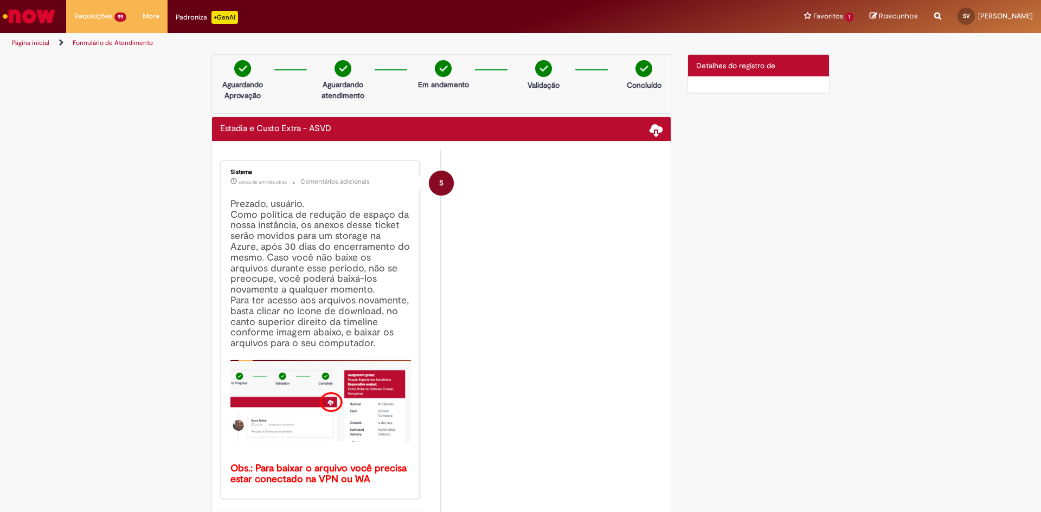
click at [433, 184] on div "S" at bounding box center [441, 183] width 25 height 25
click at [347, 402] on img "Histórico de tíquete" at bounding box center [320, 401] width 181 height 82
click at [728, 65] on span "Detalhes do registro de" at bounding box center [735, 66] width 79 height 10
click at [625, 227] on li "S Sistema cerca de um mês atrás cerca de um mês atrás Comentários adicionais Pr…" at bounding box center [441, 330] width 442 height 339
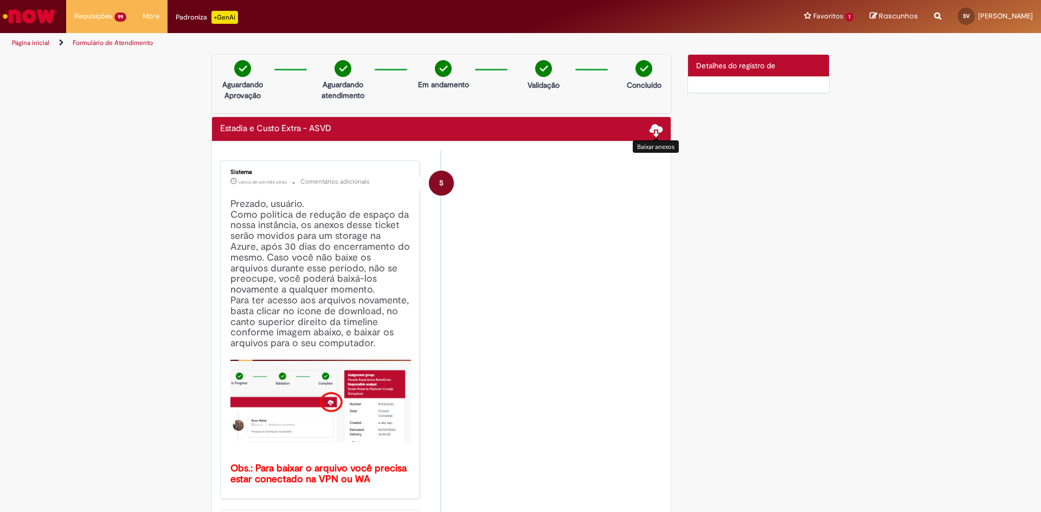
click at [231, 183] on span "Histórico de tíquete" at bounding box center [233, 181] width 7 height 7
click at [316, 178] on small "Comentários adicionais" at bounding box center [334, 181] width 69 height 9
click at [230, 182] on span "Histórico de tíquete" at bounding box center [233, 181] width 7 height 7
click at [650, 130] on span at bounding box center [656, 129] width 13 height 13
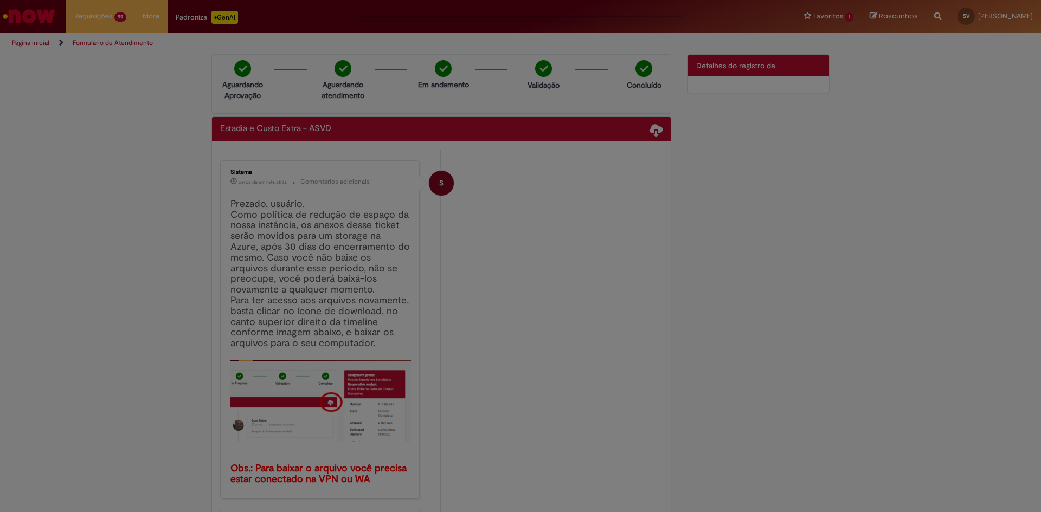
drag, startPoint x: 729, startPoint y: 141, endPoint x: 649, endPoint y: 130, distance: 81.1
click at [771, 97] on div at bounding box center [520, 256] width 1041 height 512
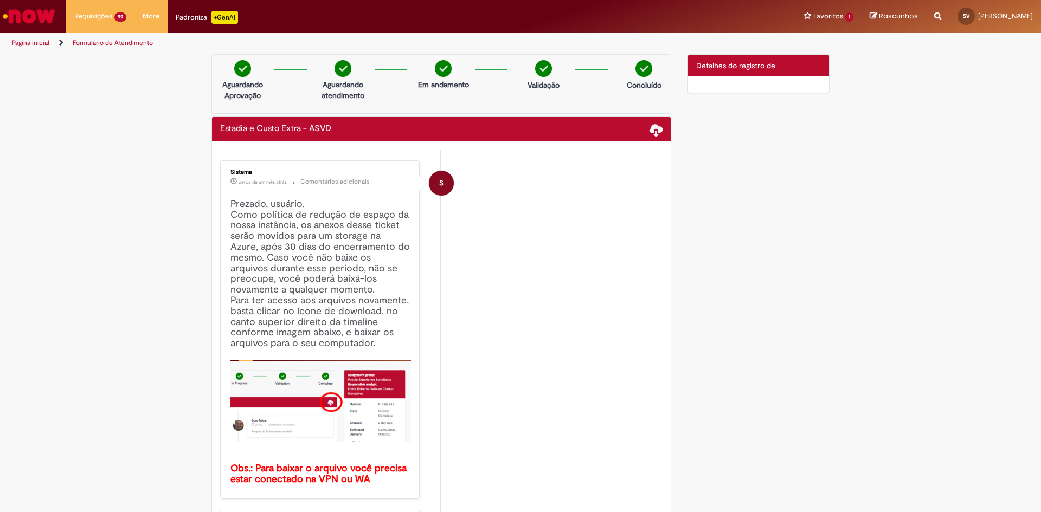
click at [439, 185] on span "S" at bounding box center [441, 183] width 4 height 26
click at [655, 127] on span at bounding box center [656, 129] width 13 height 13
click at [655, 130] on span at bounding box center [656, 129] width 13 height 13
click at [569, 130] on div "Estadia e Custo Extra - ASVD Baixar anexos" at bounding box center [441, 129] width 442 height 13
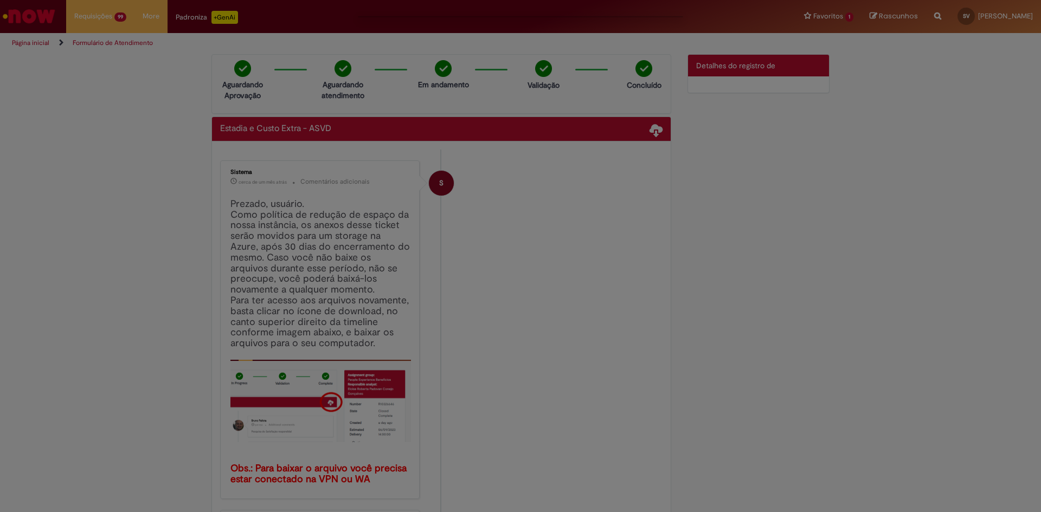
click at [657, 139] on div at bounding box center [520, 256] width 1041 height 512
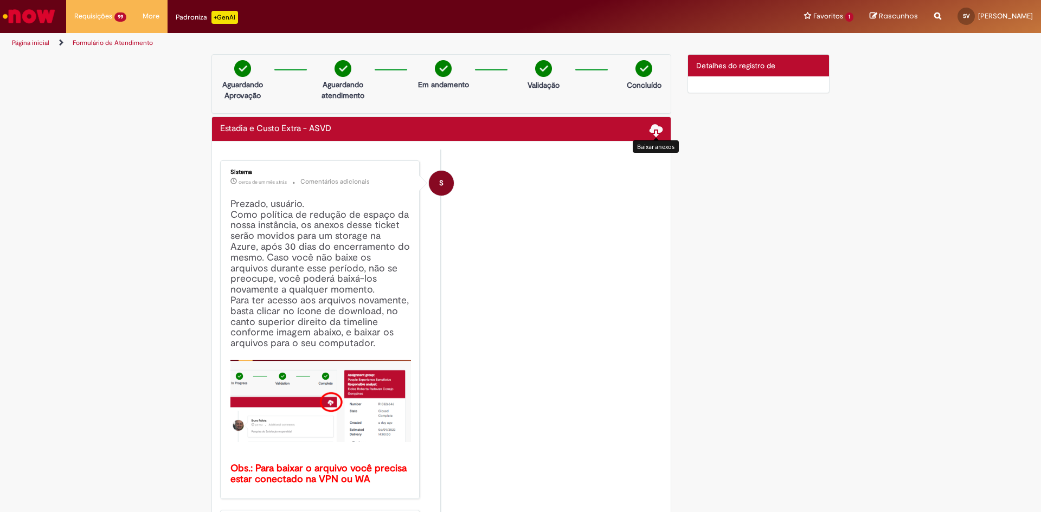
click at [653, 132] on span at bounding box center [656, 129] width 13 height 13
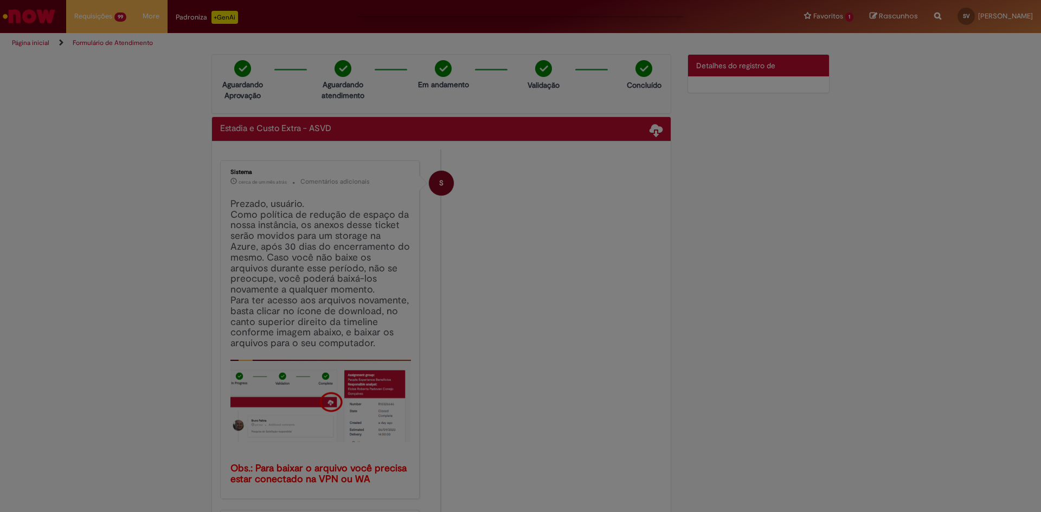
click at [818, 197] on div at bounding box center [520, 256] width 1041 height 512
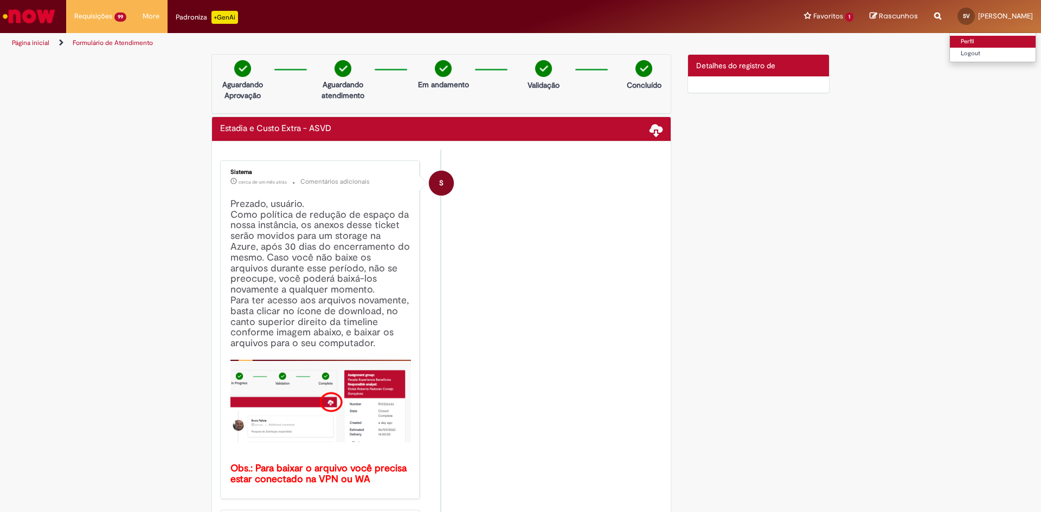
click at [977, 40] on link "Perfil" at bounding box center [993, 42] width 86 height 12
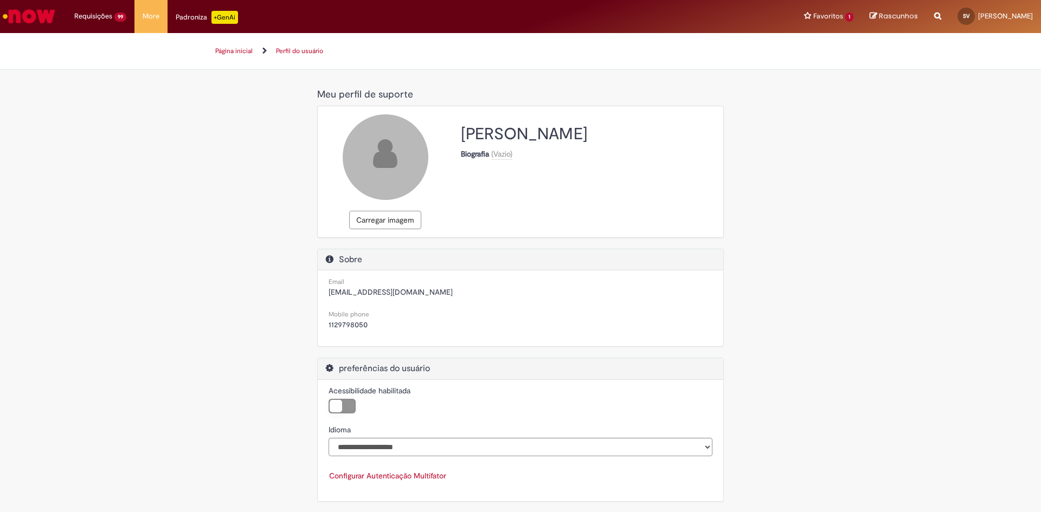
scroll to position [6, 0]
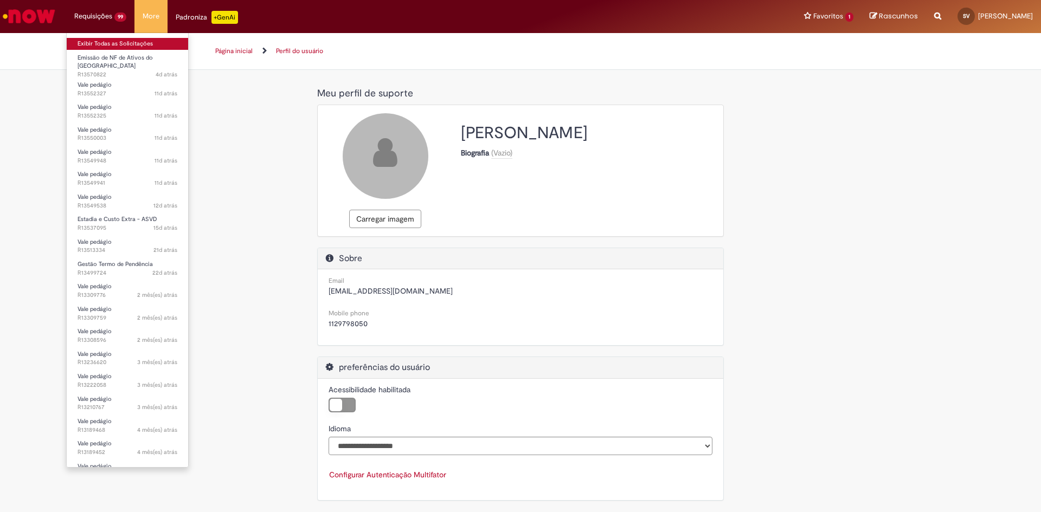
click at [102, 46] on link "Exibir Todas as Solicitações" at bounding box center [127, 44] width 121 height 12
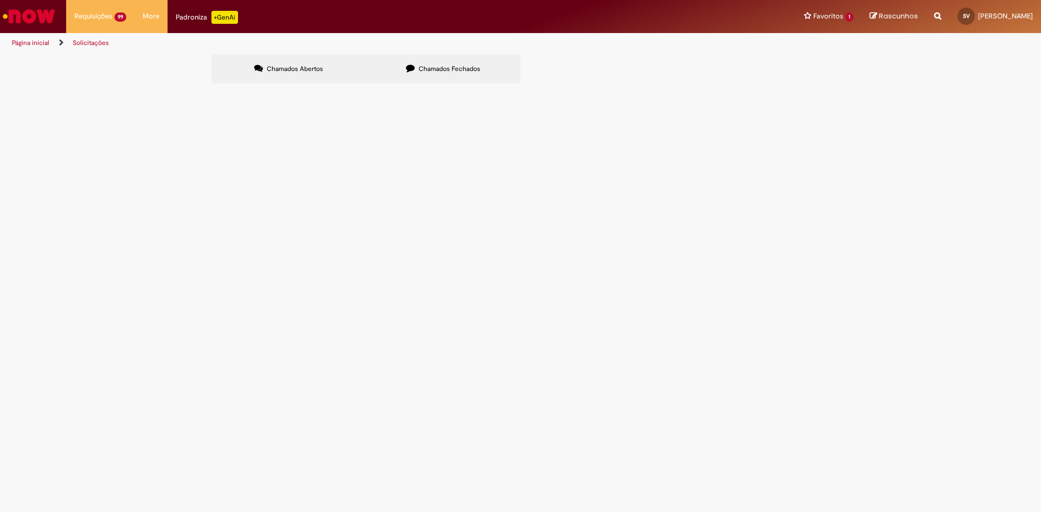
click at [444, 62] on label "Chamados Fechados" at bounding box center [443, 68] width 155 height 29
click at [0, 0] on input "Pesquisar" at bounding box center [0, 0] width 0 height 0
paste input "*********"
type input "*********"
click at [0, 0] on span "Pesquisar" at bounding box center [0, 0] width 0 height 0
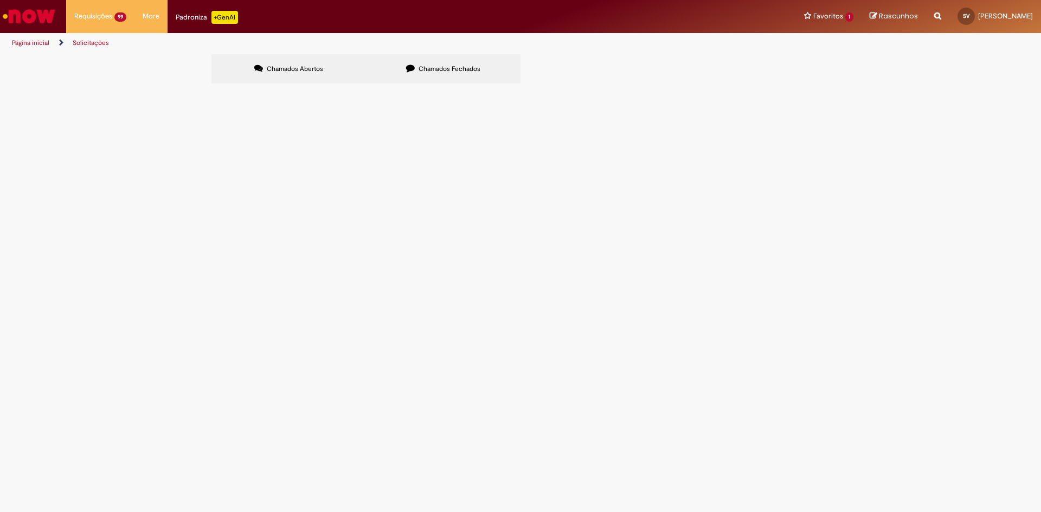
click at [0, 0] on span "Pesquisar" at bounding box center [0, 0] width 0 height 0
click at [0, 0] on button "Pesquisar" at bounding box center [0, 0] width 0 height 0
click at [287, 58] on label "Chamados Abertos" at bounding box center [288, 68] width 155 height 29
click at [421, 66] on span "Chamados Fechados" at bounding box center [450, 69] width 62 height 9
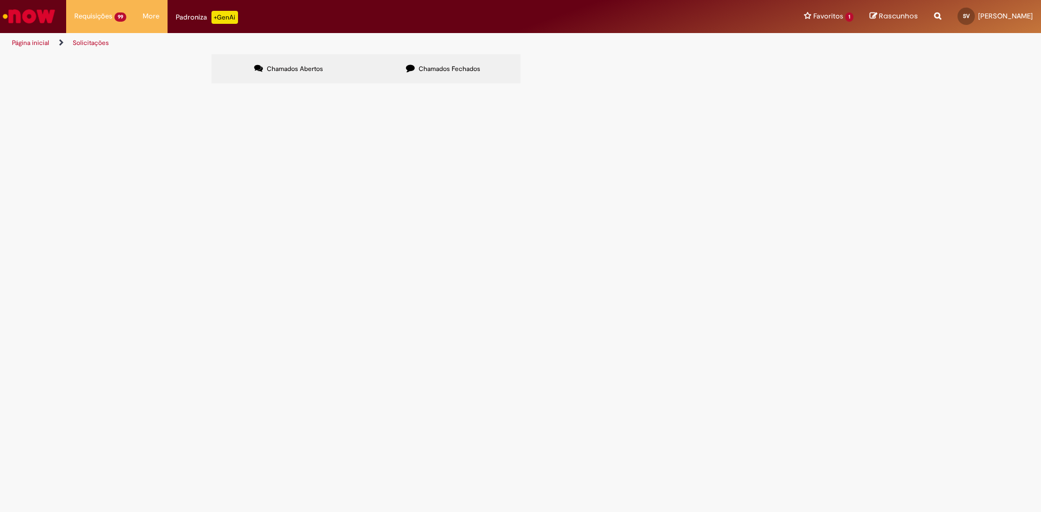
click at [0, 0] on button "Pesquisar" at bounding box center [0, 0] width 0 height 0
click at [0, 0] on span "R13418717" at bounding box center [0, 0] width 0 height 0
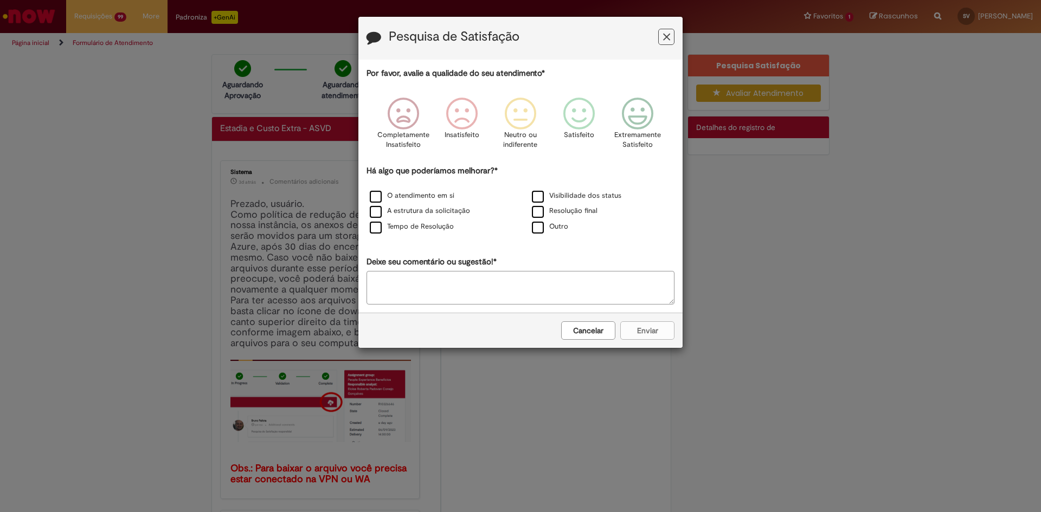
click at [594, 333] on button "Cancelar" at bounding box center [588, 331] width 54 height 18
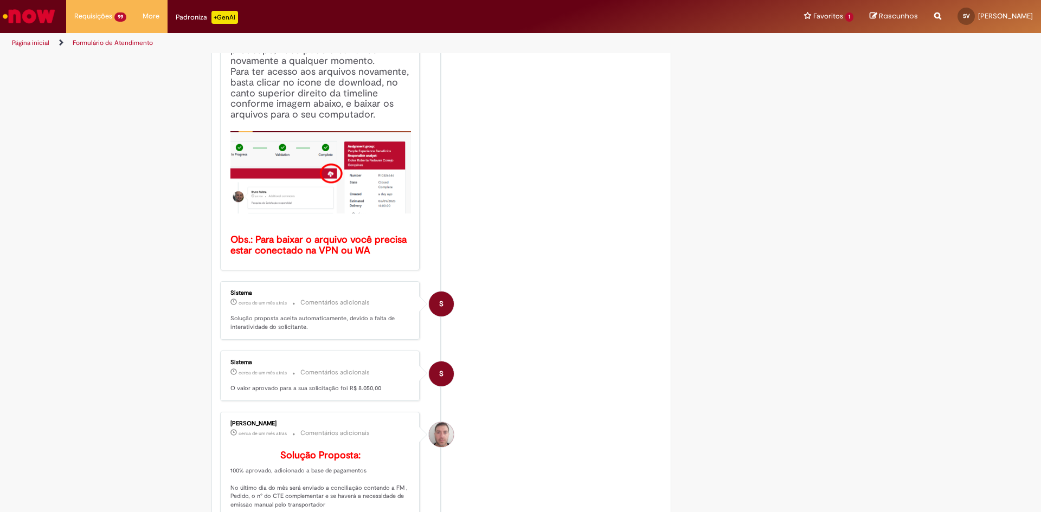
scroll to position [271, 0]
